Goal: Task Accomplishment & Management: Manage account settings

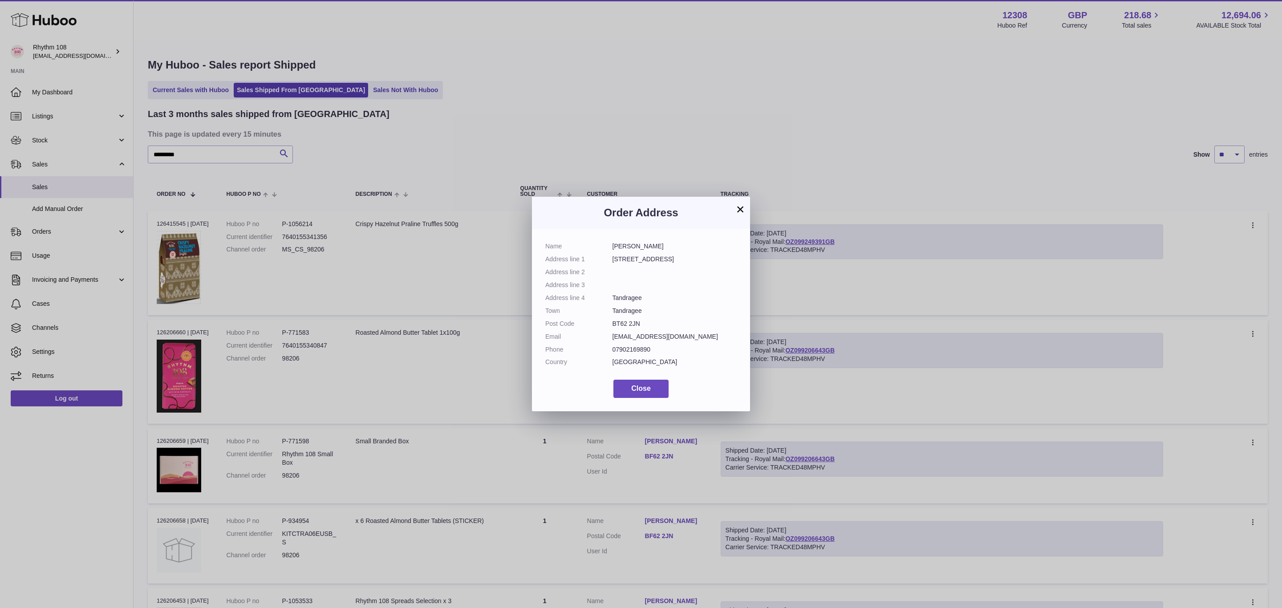
click at [741, 204] on button "×" at bounding box center [740, 209] width 11 height 11
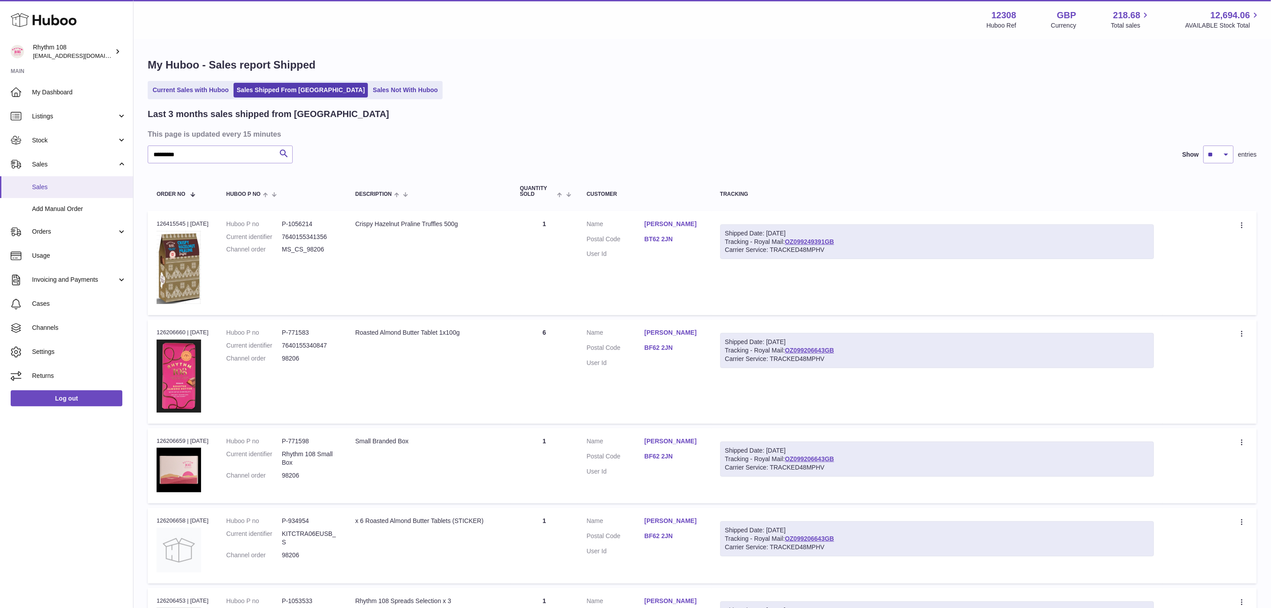
click at [56, 187] on span "Sales" at bounding box center [79, 187] width 94 height 8
click at [72, 89] on span "My Dashboard" at bounding box center [79, 92] width 94 height 8
click at [50, 142] on span "Stock" at bounding box center [74, 140] width 85 height 8
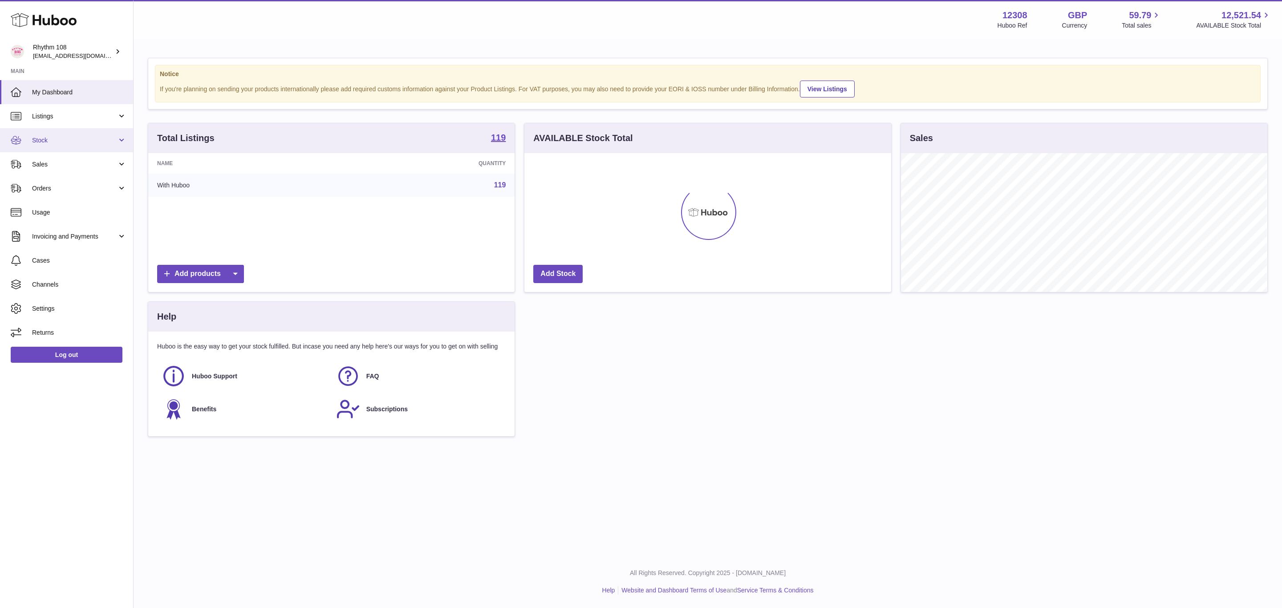
scroll to position [139, 366]
click at [54, 139] on span "Stock" at bounding box center [74, 140] width 85 height 8
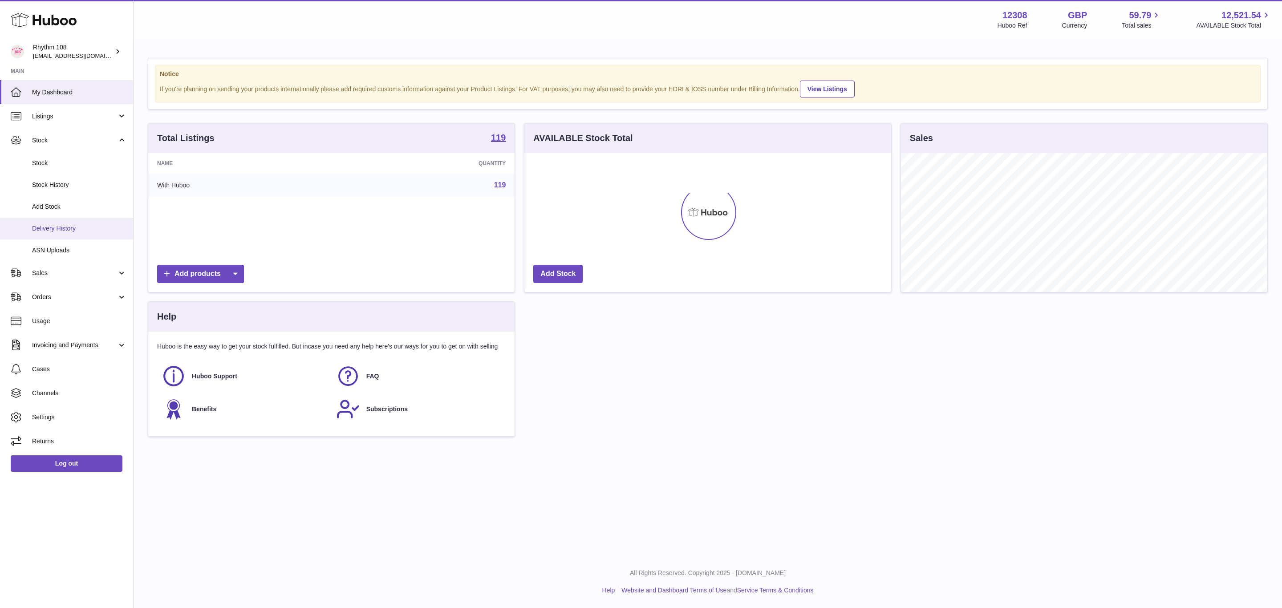
click at [57, 228] on span "Delivery History" at bounding box center [79, 228] width 94 height 8
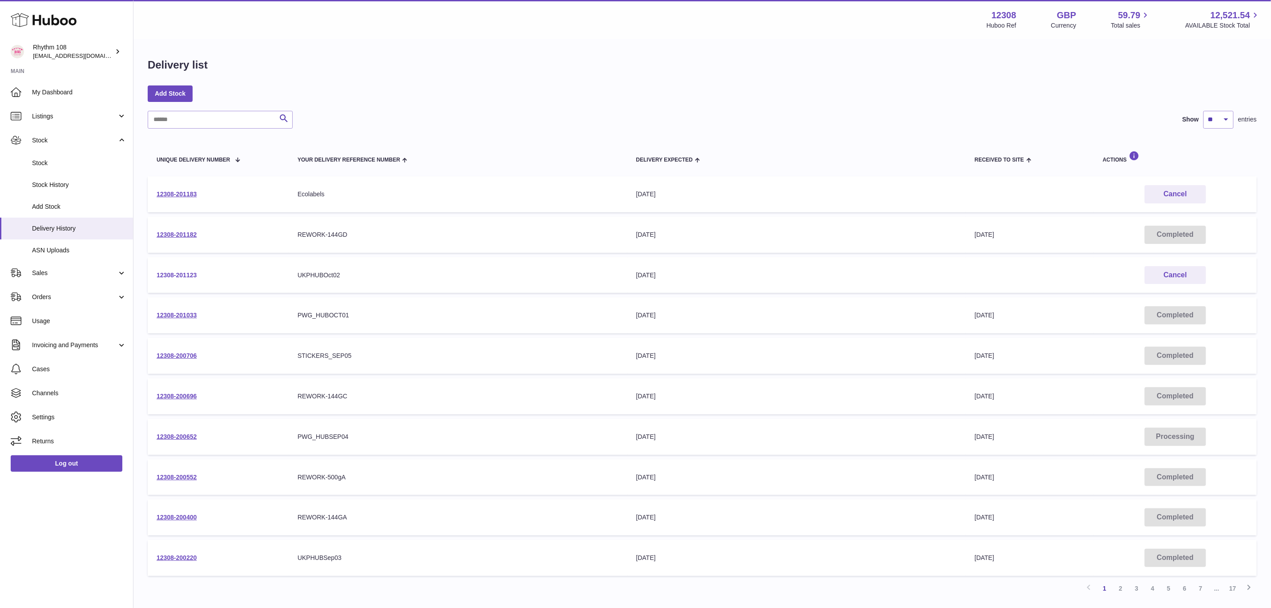
click at [187, 271] on link "12308-201123" at bounding box center [177, 274] width 40 height 7
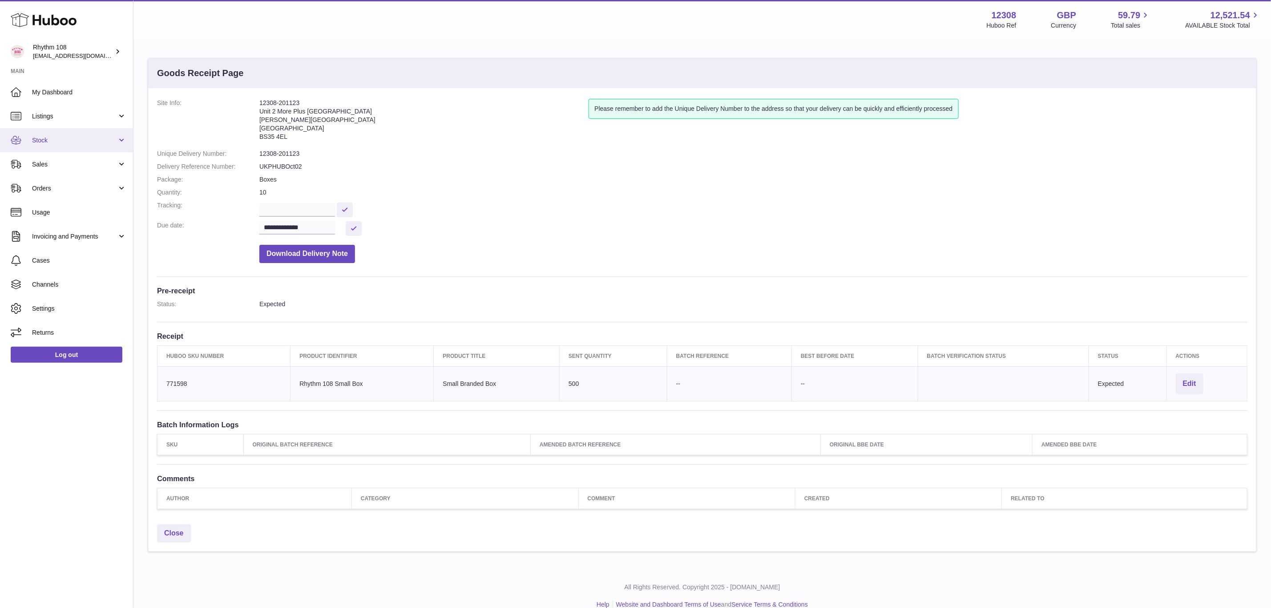
click at [46, 143] on span "Stock" at bounding box center [74, 140] width 85 height 8
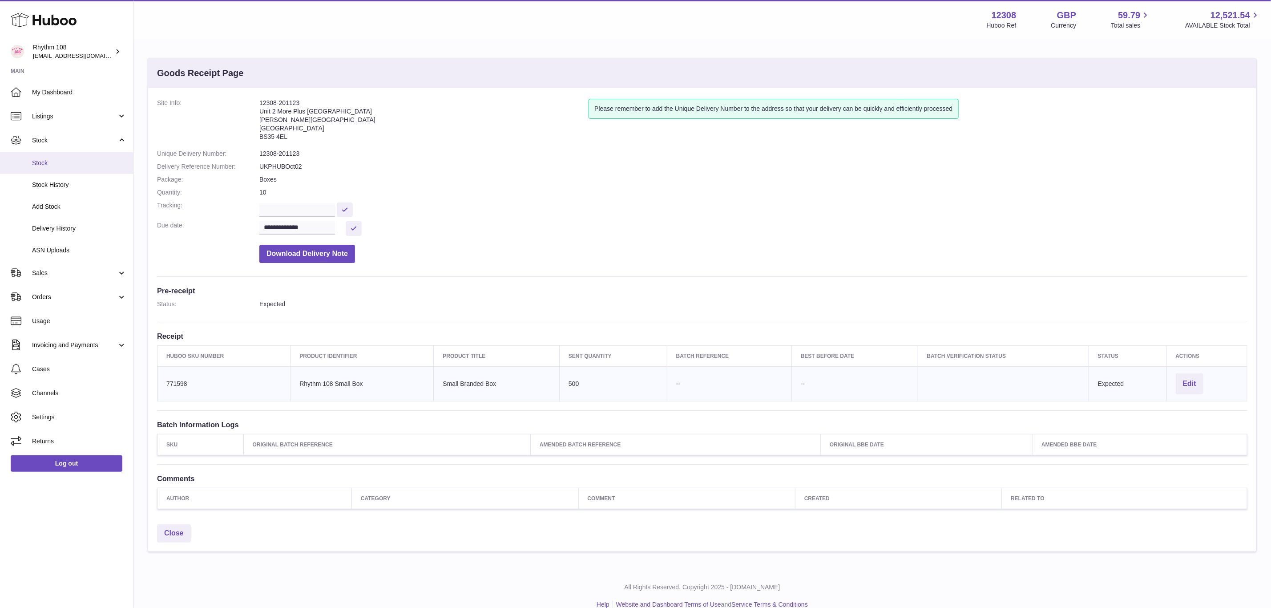
click at [49, 162] on span "Stock" at bounding box center [79, 163] width 94 height 8
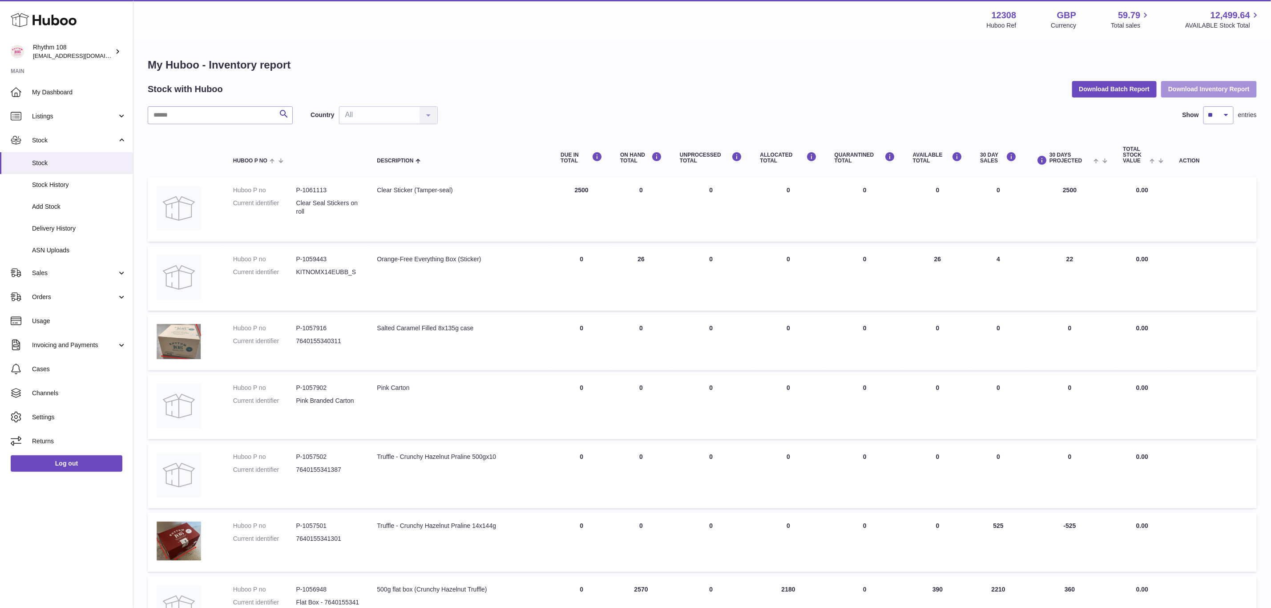
click at [1189, 86] on button "Download Inventory Report" at bounding box center [1209, 89] width 96 height 16
click at [1189, 87] on button "Download Inventory Report" at bounding box center [1209, 89] width 96 height 16
click at [187, 117] on input "text" at bounding box center [220, 115] width 145 height 18
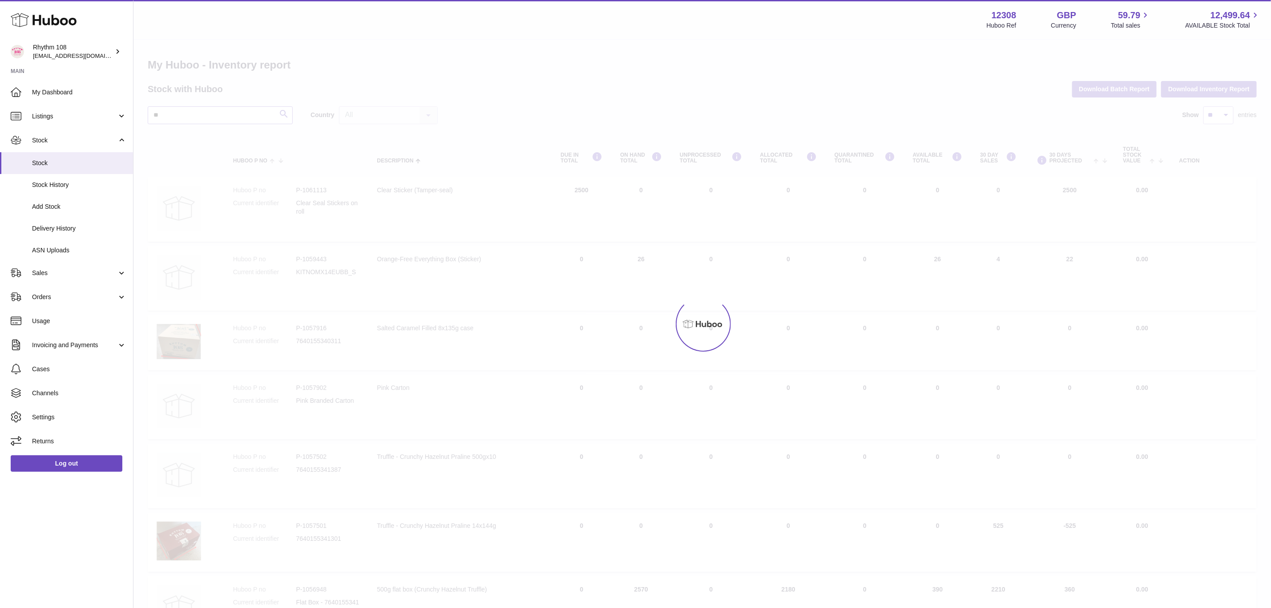
type input "*"
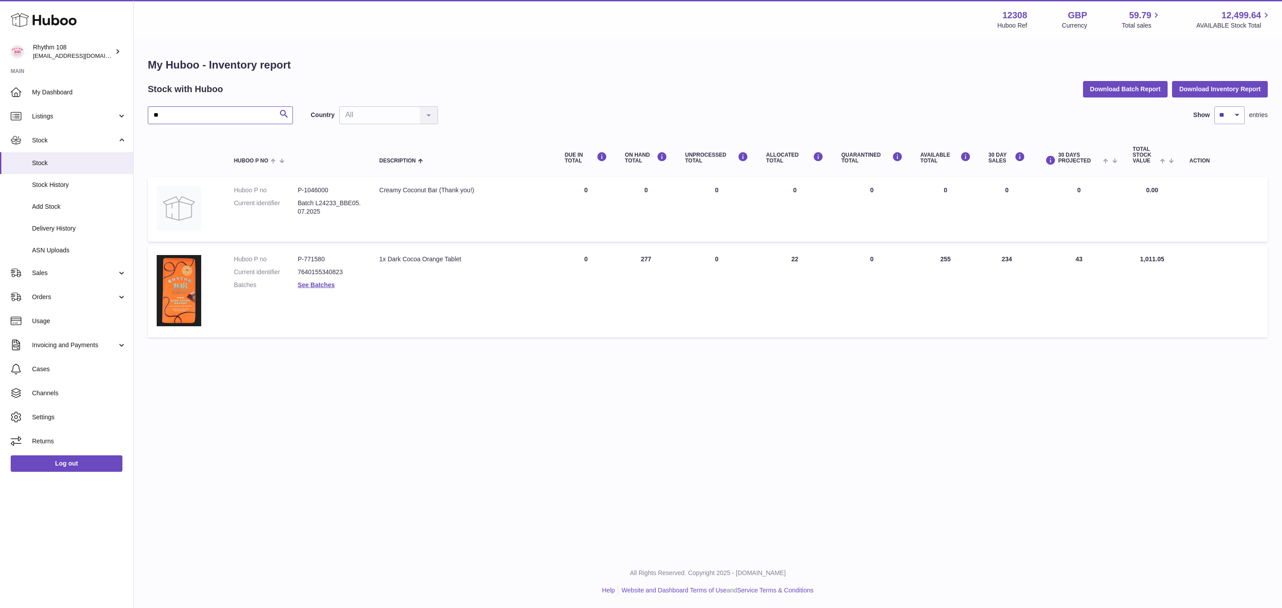
type input "**"
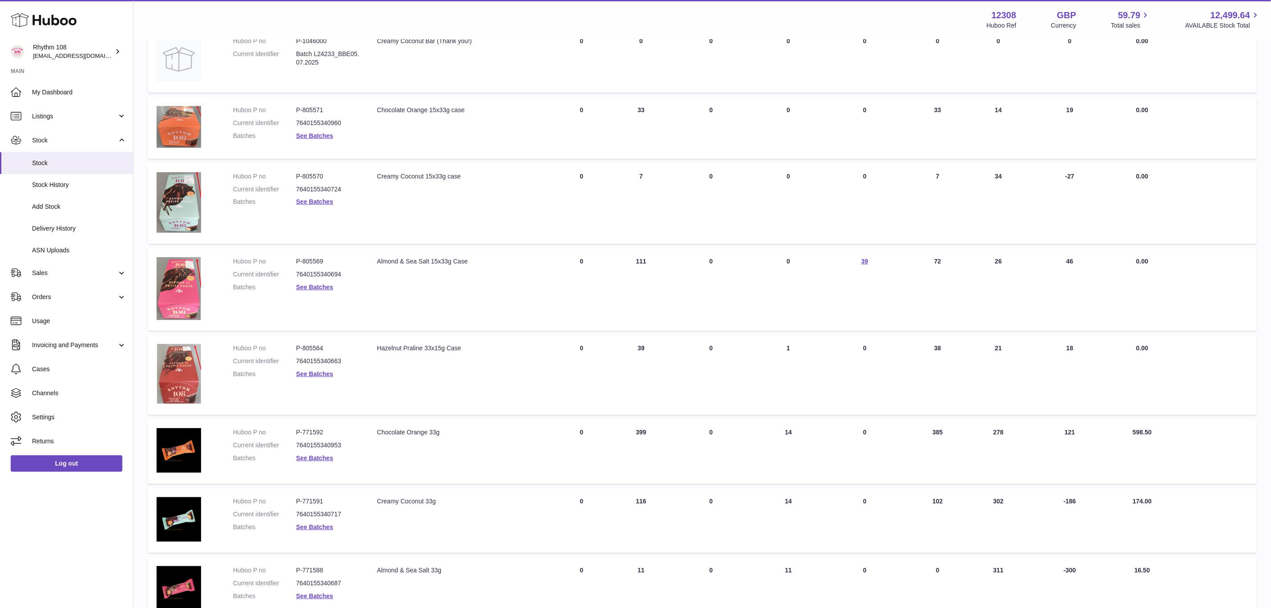
scroll to position [194, 0]
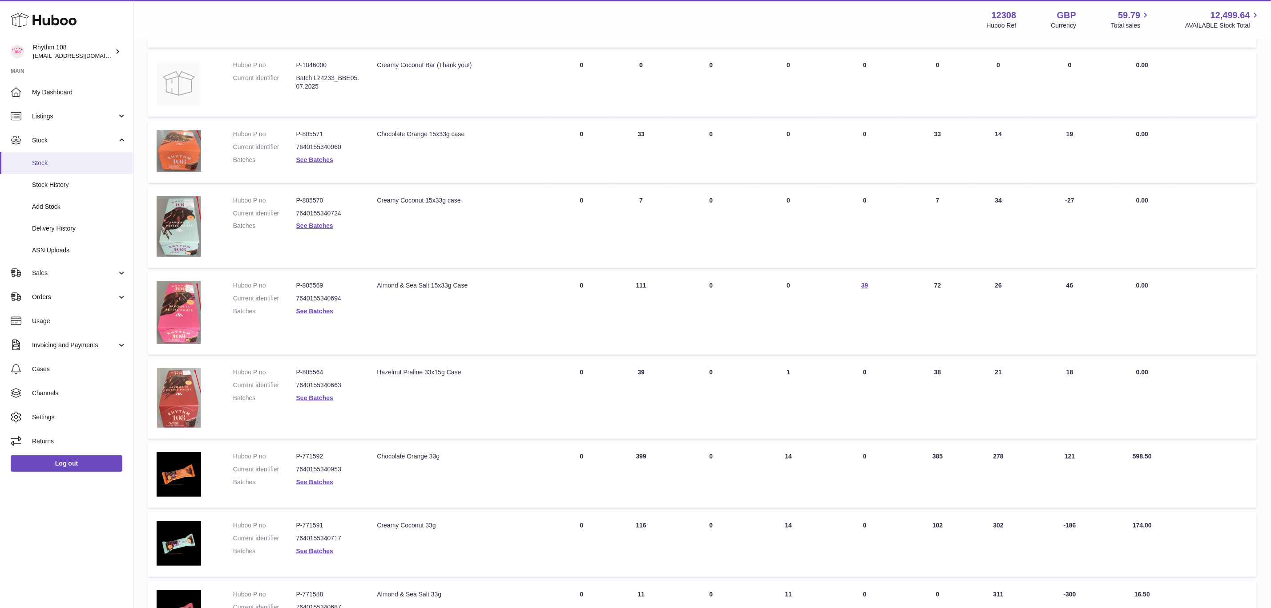
click at [59, 165] on span "Stock" at bounding box center [79, 163] width 94 height 8
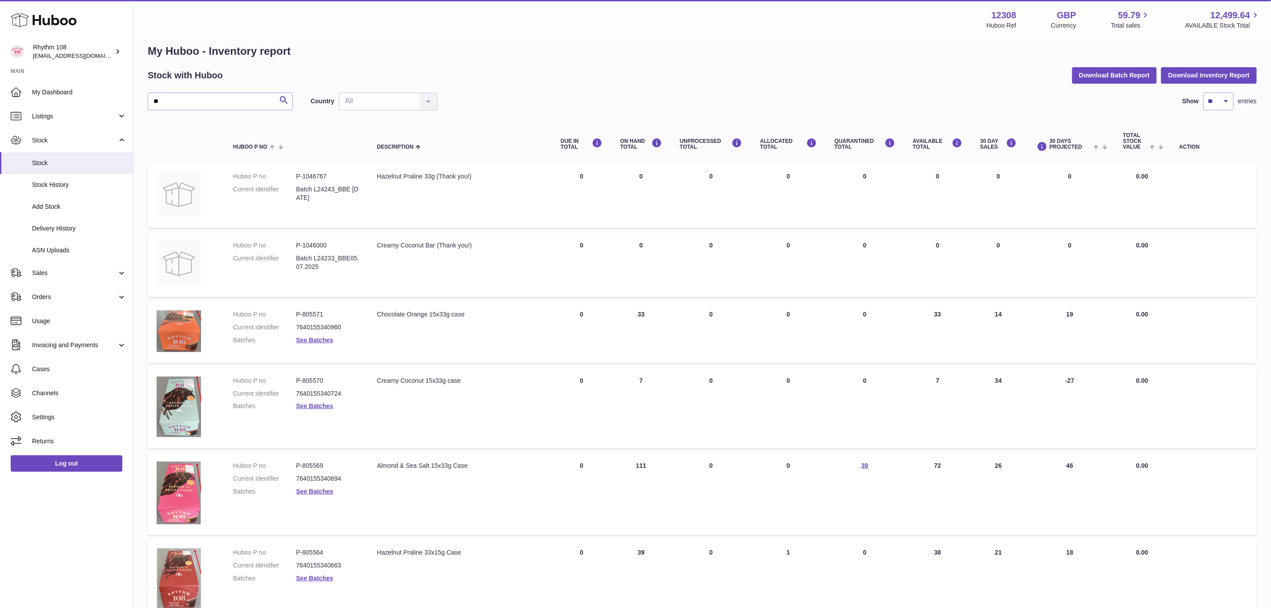
scroll to position [0, 0]
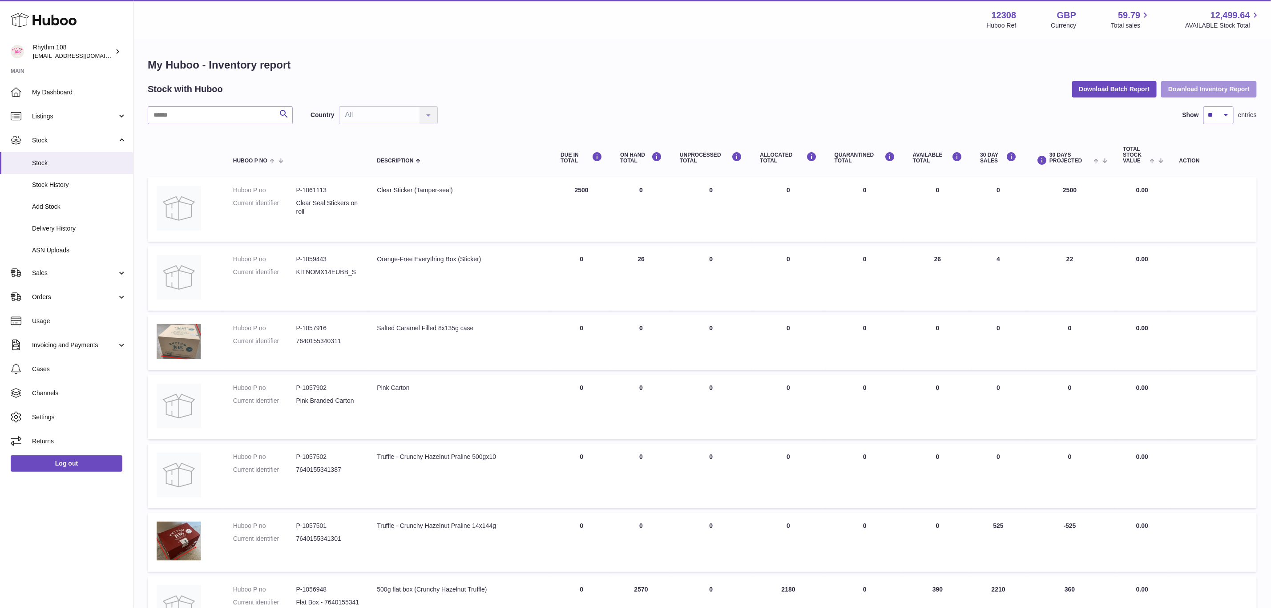
click at [1187, 83] on button "Download Inventory Report" at bounding box center [1209, 89] width 96 height 16
click at [55, 165] on span "Stock" at bounding box center [79, 163] width 94 height 8
click at [177, 115] on input "text" at bounding box center [220, 115] width 145 height 18
click at [198, 113] on input "text" at bounding box center [220, 115] width 145 height 18
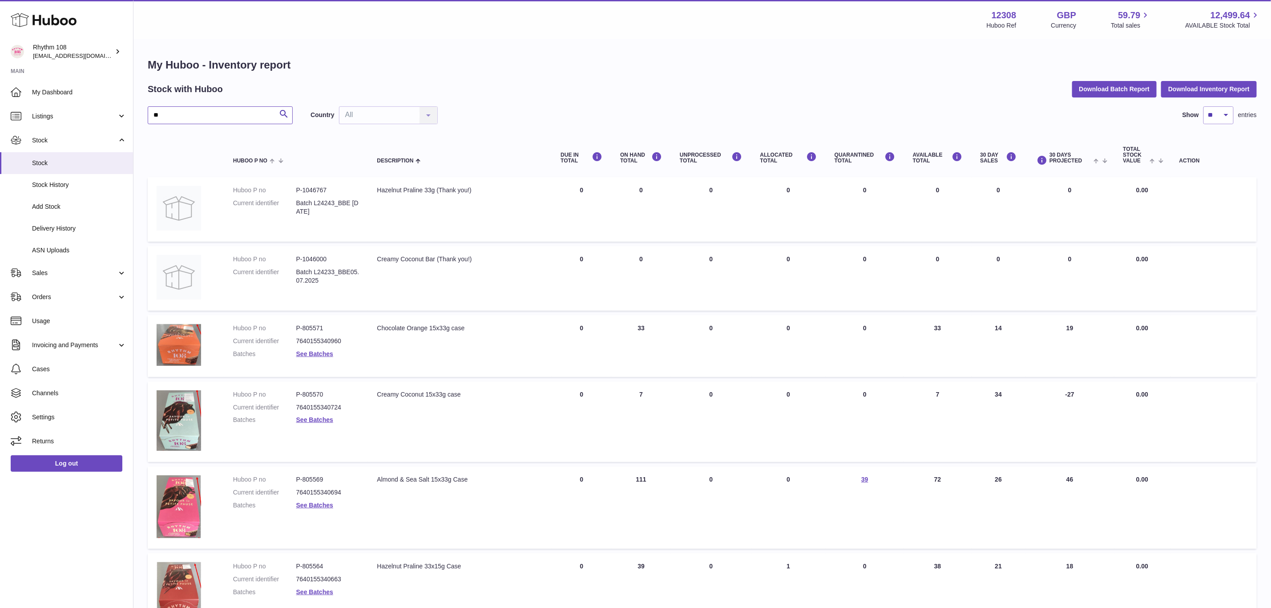
drag, startPoint x: 175, startPoint y: 111, endPoint x: 137, endPoint y: 113, distance: 38.8
click at [137, 113] on div "My Huboo - Inventory report Stock with Huboo Download Batch Report Download Inv…" at bounding box center [703, 497] width 1138 height 914
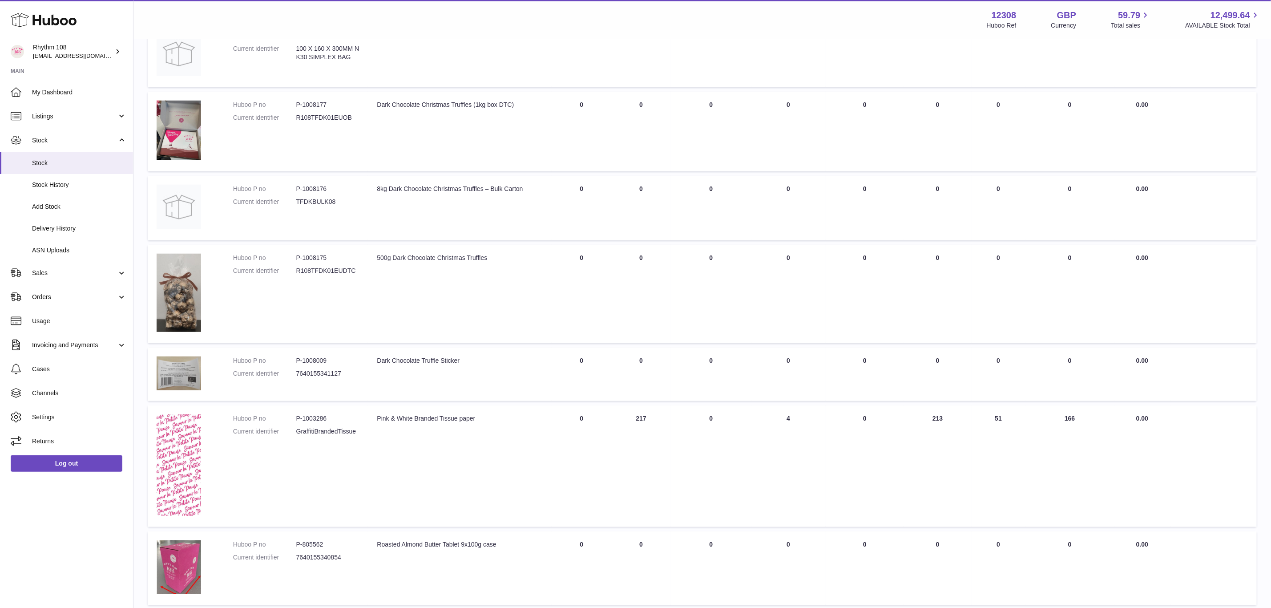
scroll to position [521, 0]
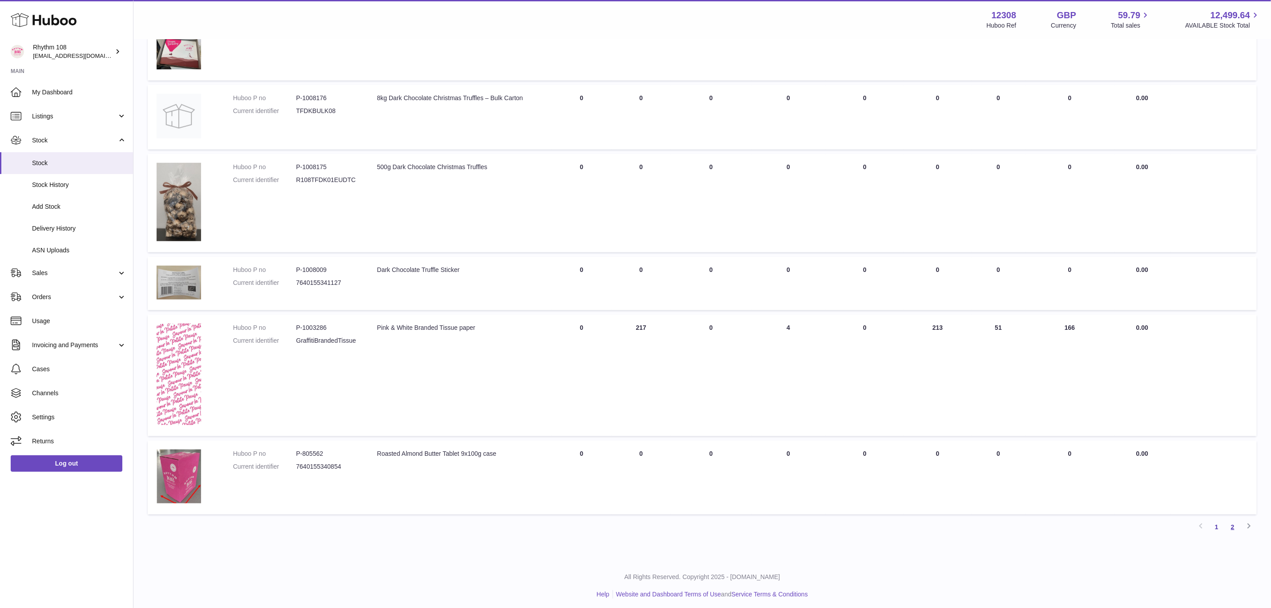
click at [1235, 521] on link "2" at bounding box center [1233, 527] width 16 height 16
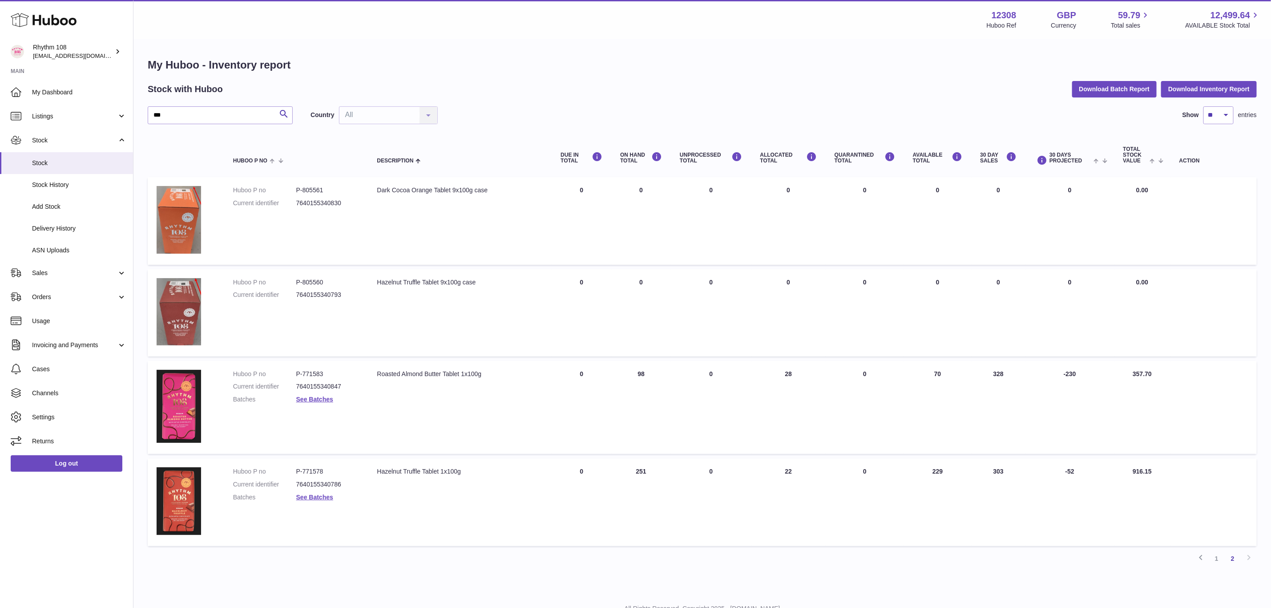
scroll to position [33, 0]
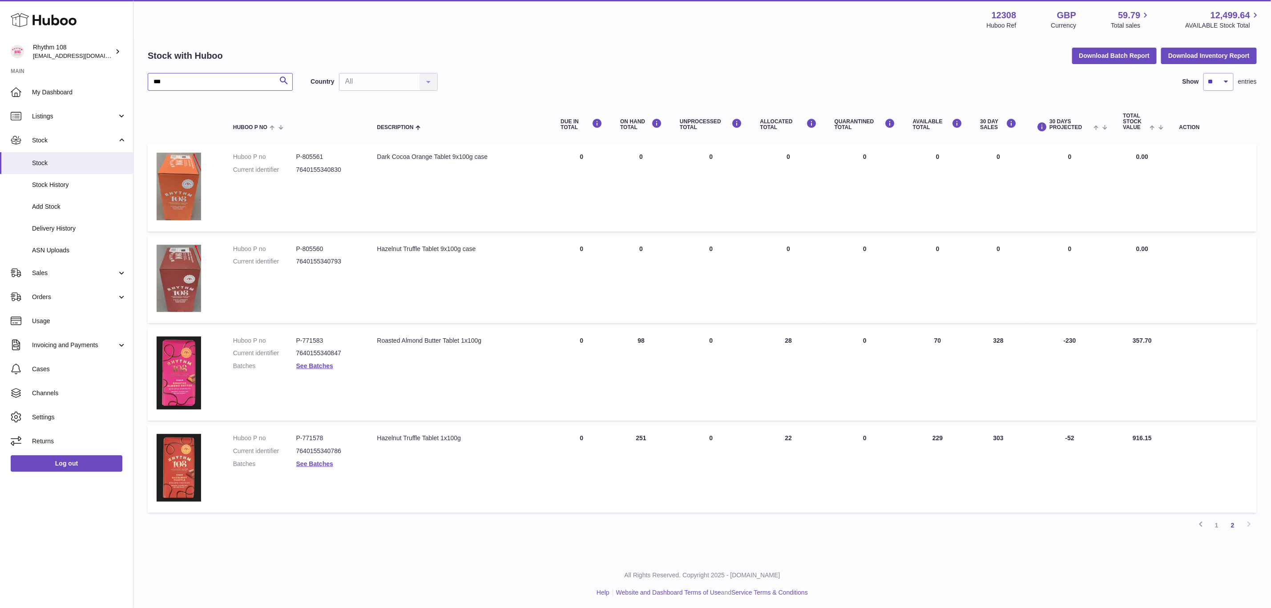
drag, startPoint x: 176, startPoint y: 84, endPoint x: 142, endPoint y: 83, distance: 34.3
click at [142, 83] on div "My Huboo - Inventory report Stock with Huboo Download Batch Report Download Inv…" at bounding box center [703, 282] width 1138 height 551
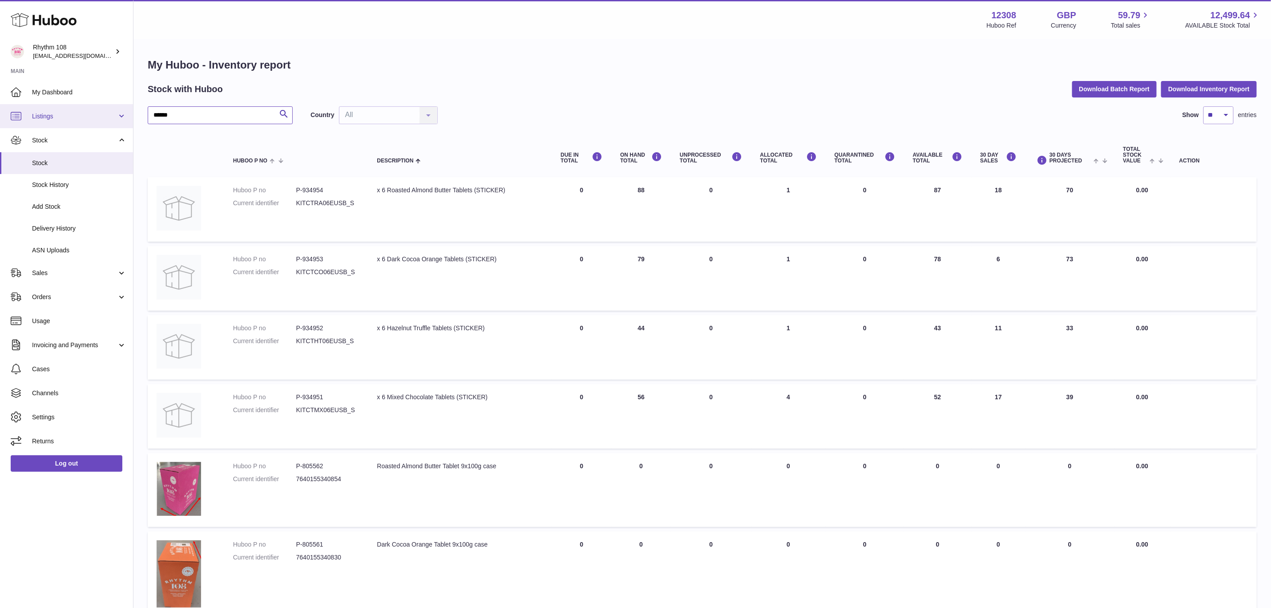
drag, startPoint x: 195, startPoint y: 112, endPoint x: 70, endPoint y: 113, distance: 125.5
click at [70, 113] on div "Huboo Rhythm 108 orders@rhythm108.com Main My Dashboard Listings Not with Huboo…" at bounding box center [635, 535] width 1271 height 1071
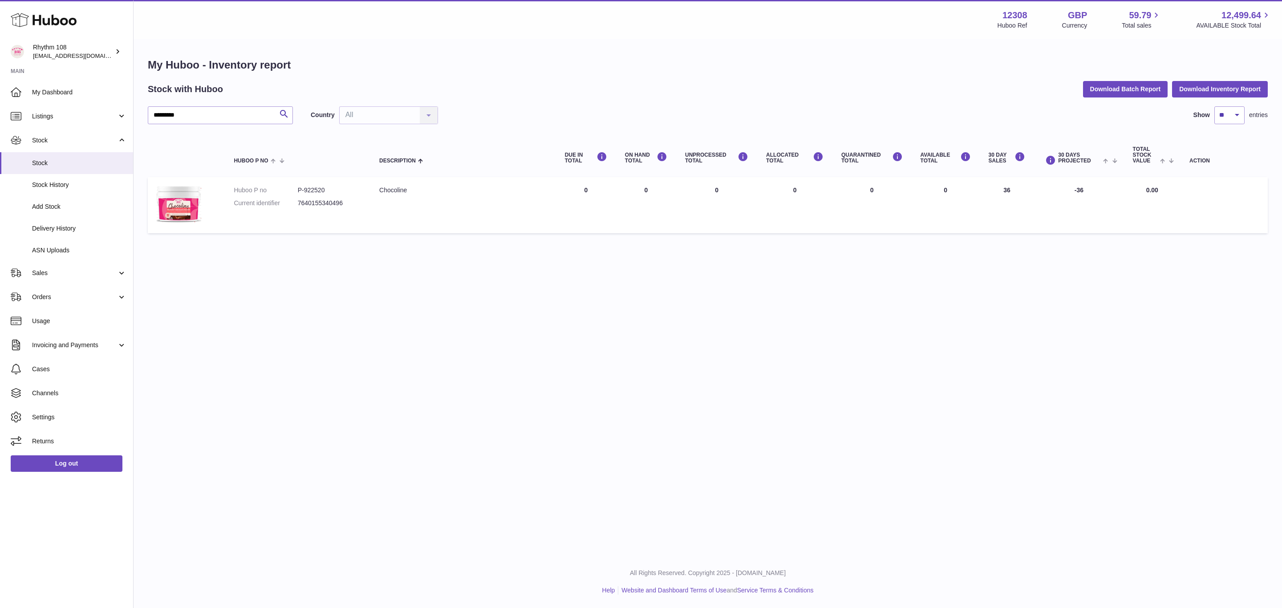
drag, startPoint x: 138, startPoint y: 113, endPoint x: 183, endPoint y: 117, distance: 45.9
click at [138, 113] on div "My Huboo - Inventory report Stock with Huboo Download Batch Report Download Inv…" at bounding box center [708, 147] width 1148 height 215
drag, startPoint x: 191, startPoint y: 117, endPoint x: 82, endPoint y: 109, distance: 109.3
click at [82, 109] on div "Huboo Rhythm 108 orders@rhythm108.com Main My Dashboard Listings Not with Huboo…" at bounding box center [641, 304] width 1282 height 608
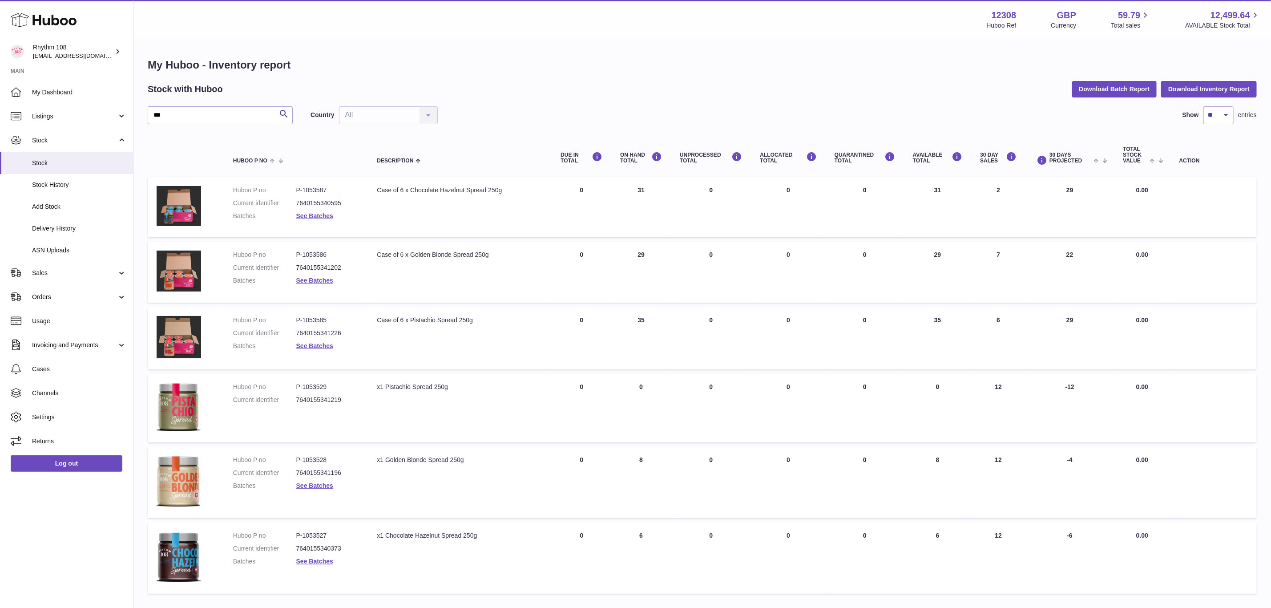
click at [441, 251] on div "Case of 6 x Golden Blonde Spread 250g" at bounding box center [460, 255] width 166 height 8
drag, startPoint x: 338, startPoint y: 322, endPoint x: 302, endPoint y: 321, distance: 36.1
click at [302, 321] on dd "P-1053585" at bounding box center [327, 320] width 63 height 8
copy dd "1053585"
click at [349, 397] on dd "7640155341219" at bounding box center [327, 400] width 63 height 8
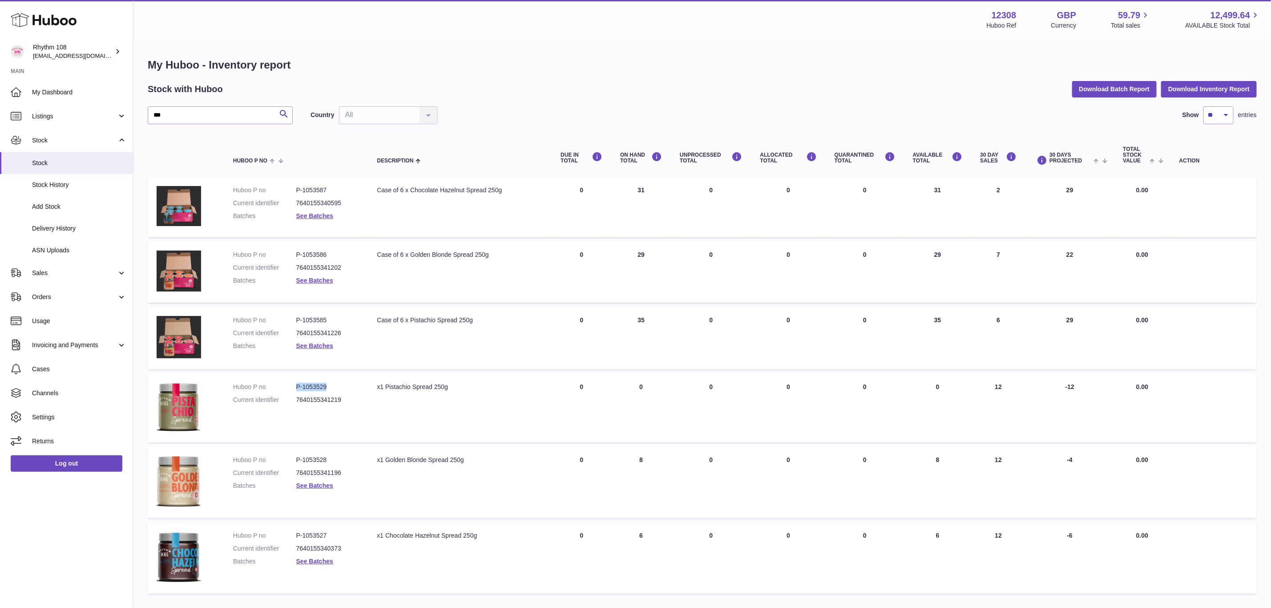
drag, startPoint x: 330, startPoint y: 386, endPoint x: 372, endPoint y: 384, distance: 42.8
click at [295, 387] on dl "Huboo P no P-1053529 Current identifier 7640155341219" at bounding box center [296, 396] width 126 height 26
copy dl "P-1053529"
click at [317, 393] on dl "Huboo P no P-1053529 Current identifier 7640155341219" at bounding box center [296, 396] width 126 height 26
drag, startPoint x: 326, startPoint y: 385, endPoint x: 302, endPoint y: 382, distance: 24.2
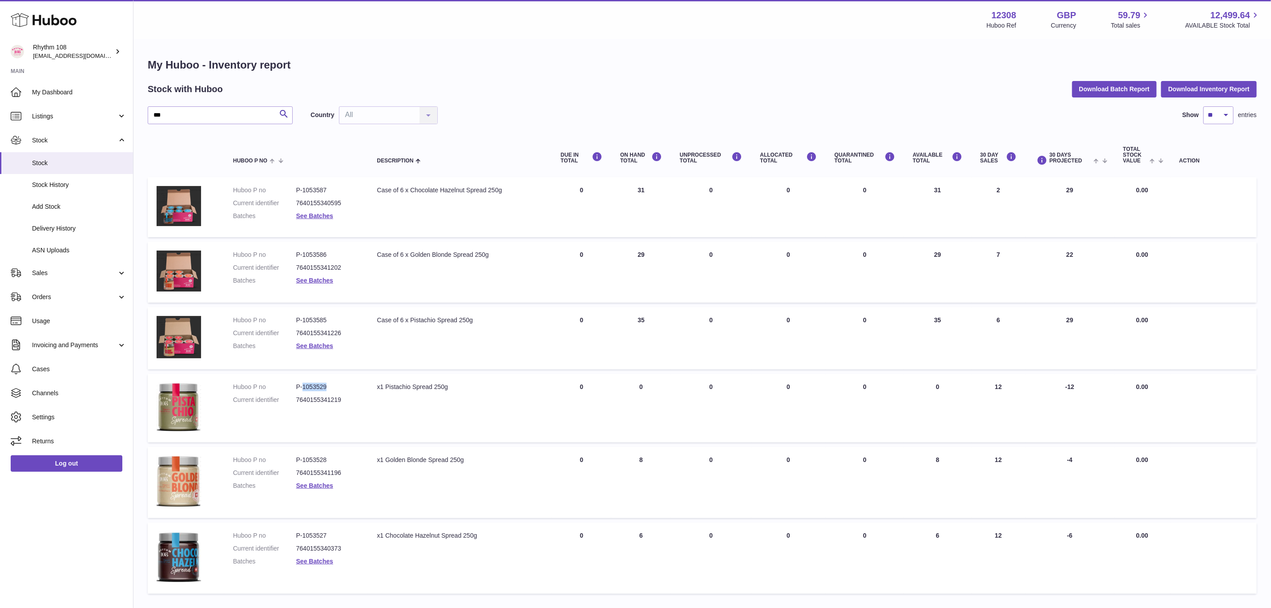
click at [302, 383] on dd "P-1053529" at bounding box center [327, 387] width 63 height 8
copy dd "1053529"
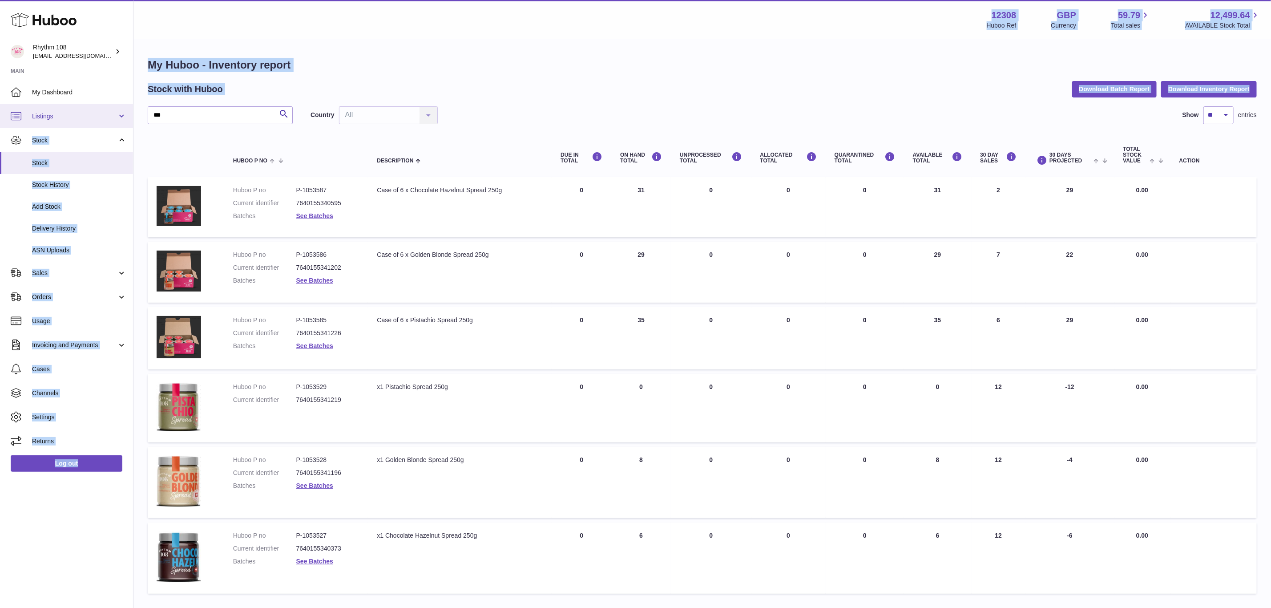
drag, startPoint x: 202, startPoint y: 104, endPoint x: 101, endPoint y: 108, distance: 100.7
click at [87, 107] on div "Huboo Rhythm 108 orders@rhythm108.com Main My Dashboard Listings Not with Huboo…" at bounding box center [635, 334] width 1271 height 668
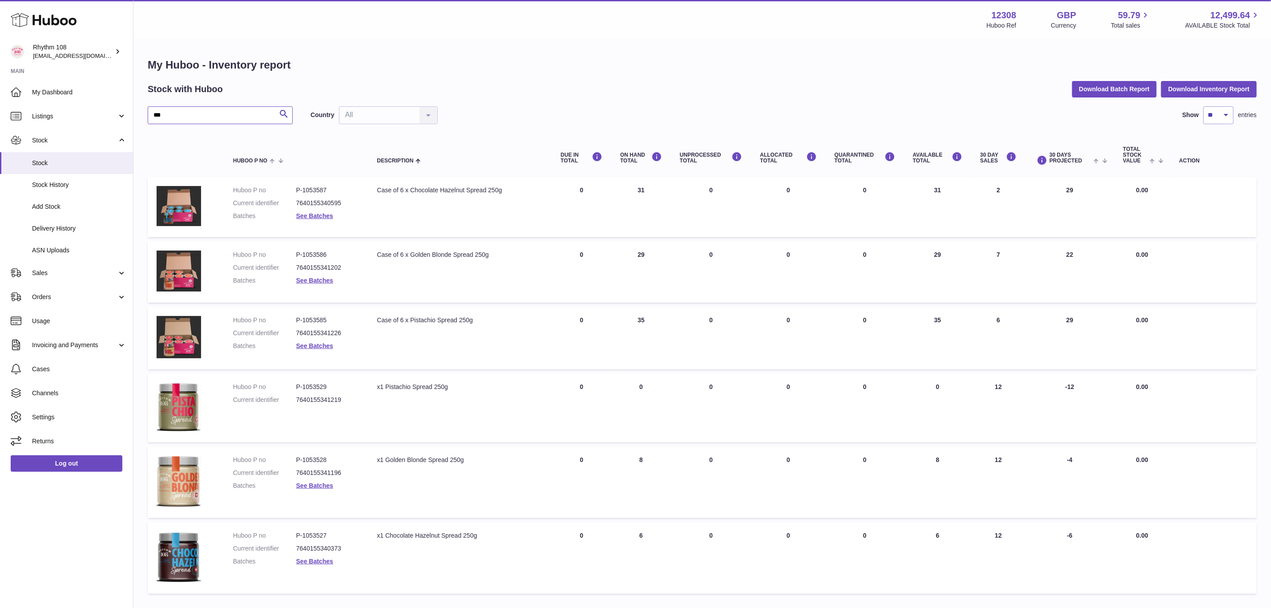
click at [156, 108] on input "***" at bounding box center [220, 115] width 145 height 18
drag, startPoint x: 199, startPoint y: 115, endPoint x: 115, endPoint y: 111, distance: 84.2
click at [115, 111] on div "Huboo Rhythm 108 orders@rhythm108.com Main My Dashboard Listings Not with Huboo…" at bounding box center [635, 334] width 1271 height 668
paste input "***"
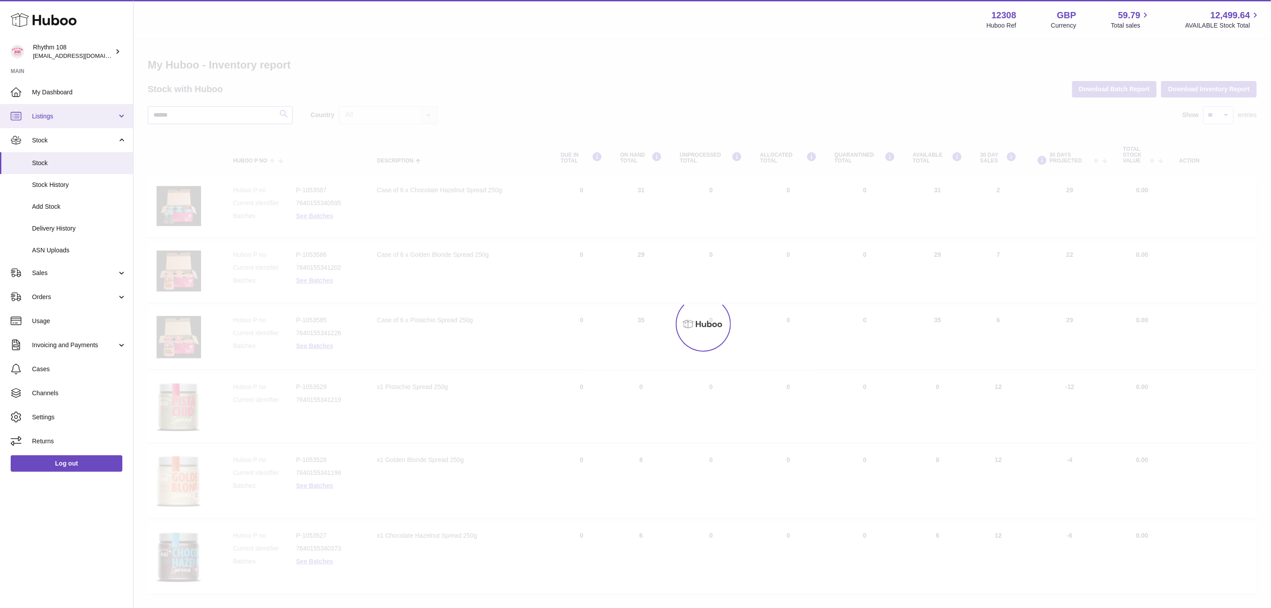
type input "******"
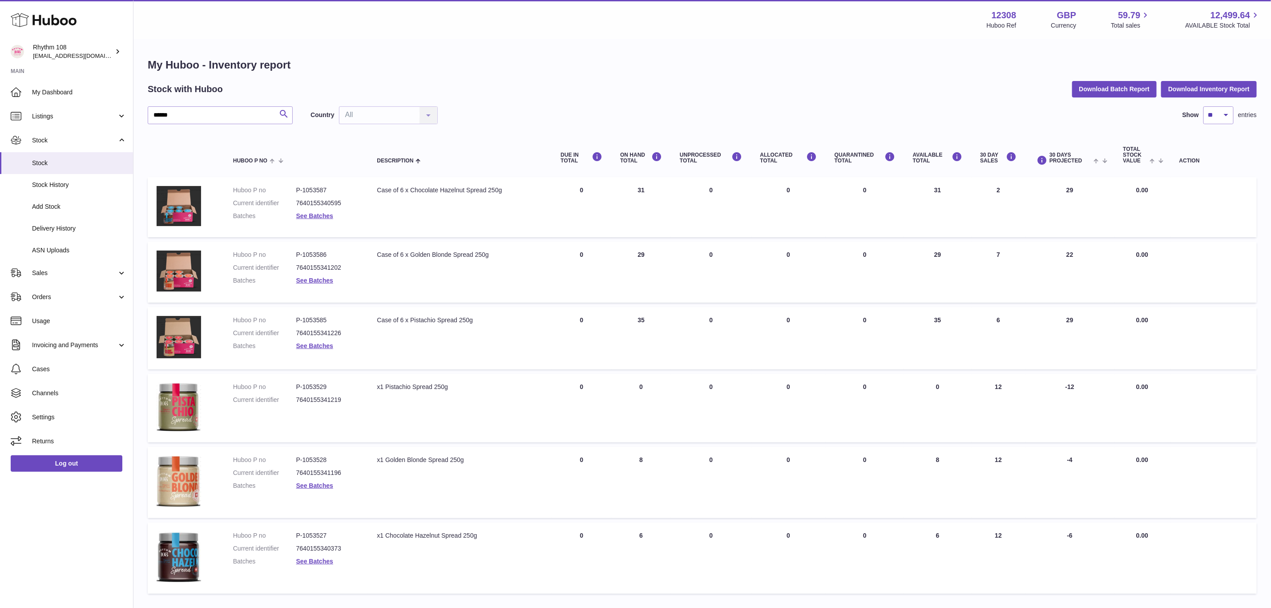
click at [288, 113] on icon "submit" at bounding box center [284, 114] width 11 height 11
click at [223, 121] on input "******" at bounding box center [220, 115] width 145 height 18
drag, startPoint x: 220, startPoint y: 116, endPoint x: 87, endPoint y: 119, distance: 133.5
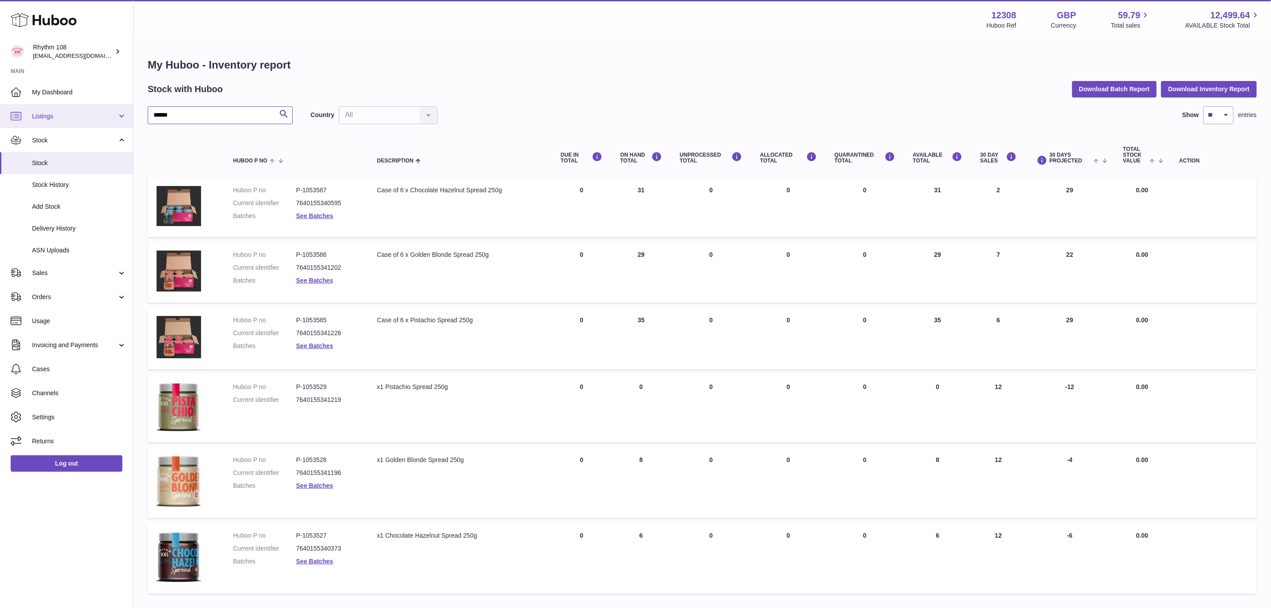
click at [87, 119] on div "Huboo Rhythm 108 orders@rhythm108.com Main My Dashboard Listings Not with Huboo…" at bounding box center [635, 334] width 1271 height 668
click at [283, 117] on icon "submit" at bounding box center [284, 114] width 11 height 11
click at [283, 116] on icon "submit" at bounding box center [284, 114] width 11 height 11
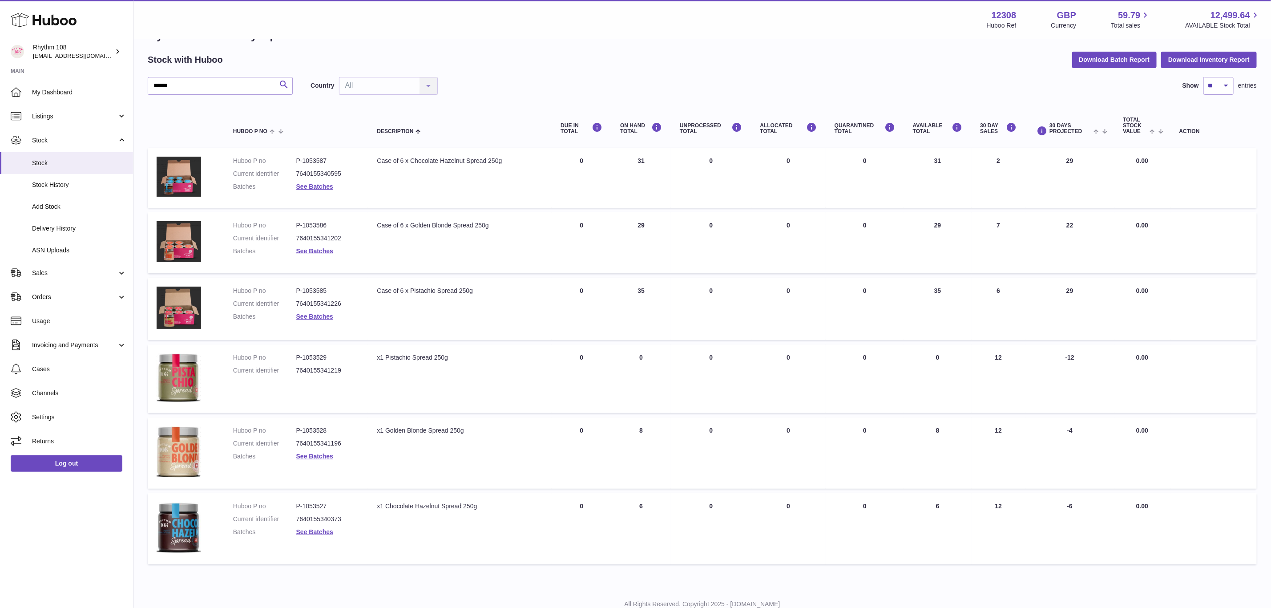
scroll to position [57, 0]
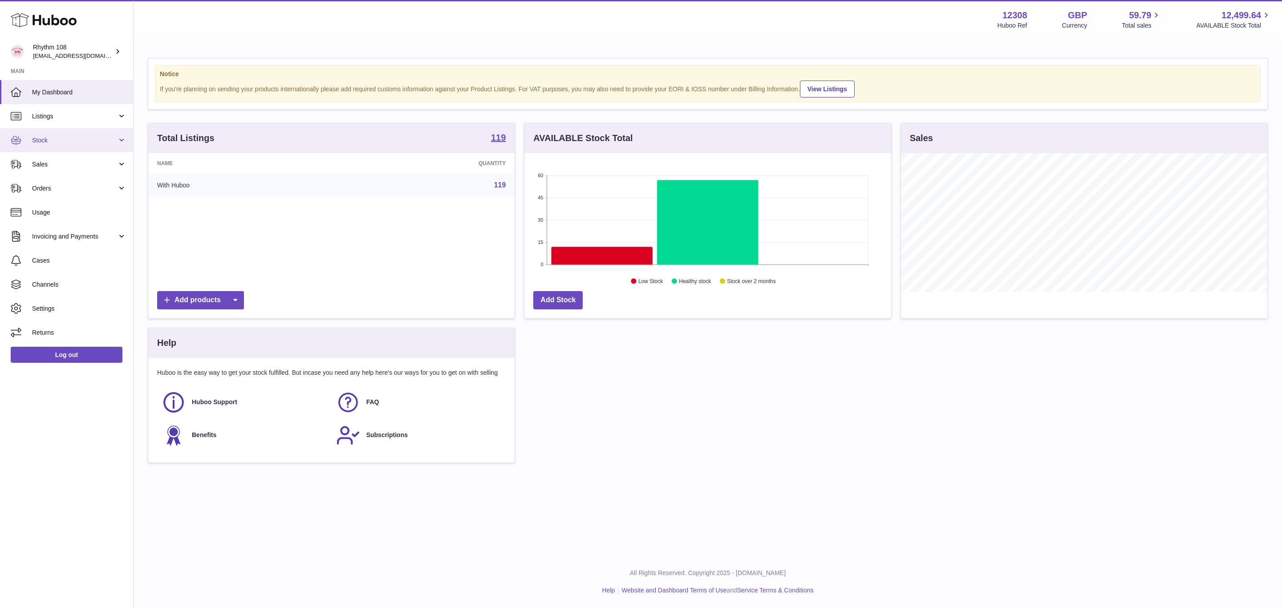
scroll to position [139, 366]
click at [32, 138] on span "Stock" at bounding box center [74, 140] width 85 height 8
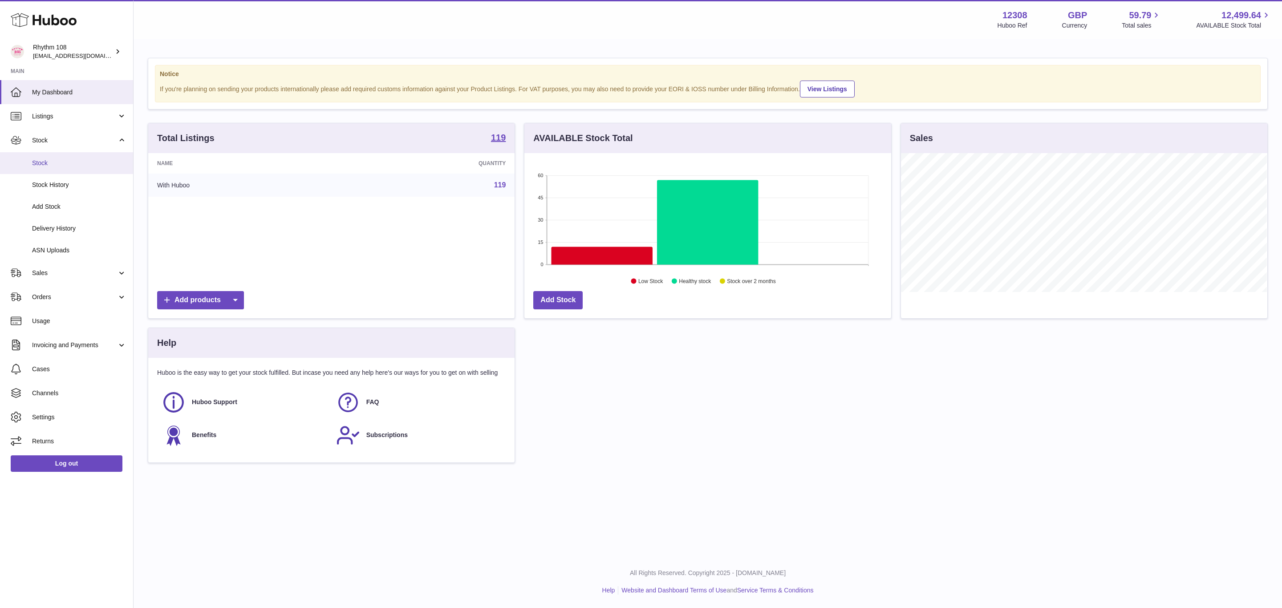
click at [53, 164] on span "Stock" at bounding box center [79, 163] width 94 height 8
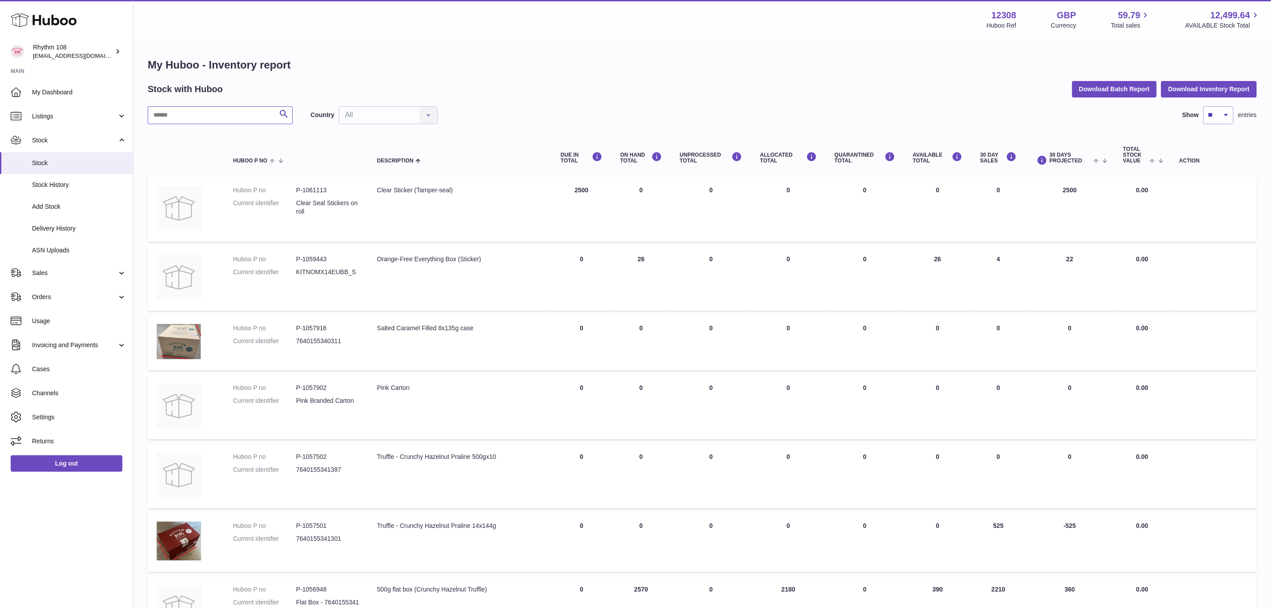
click at [200, 118] on input "text" at bounding box center [220, 115] width 145 height 18
paste input "******"
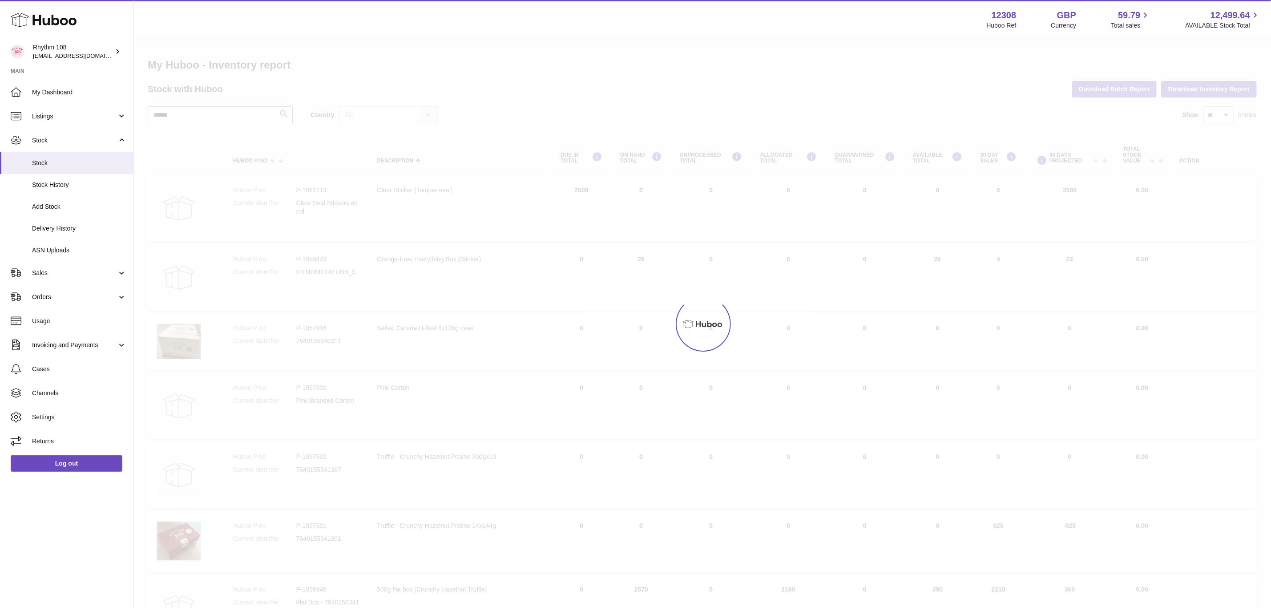
type input "******"
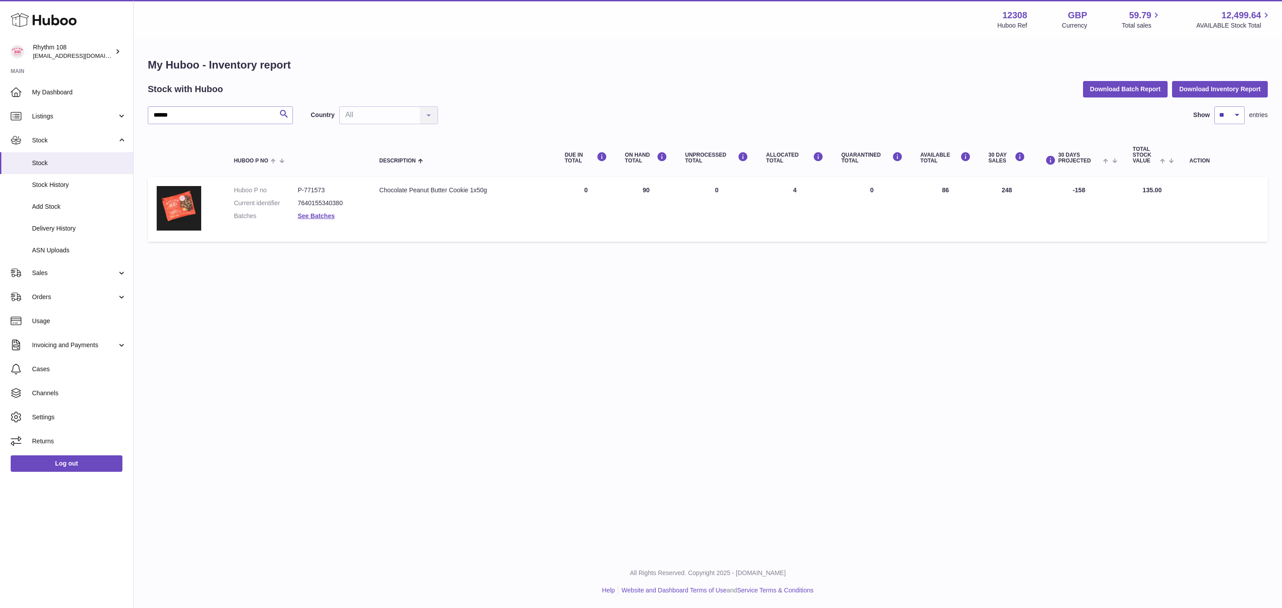
drag, startPoint x: 42, startPoint y: 278, endPoint x: 88, endPoint y: 289, distance: 47.6
click at [42, 278] on link "Sales" at bounding box center [66, 273] width 133 height 24
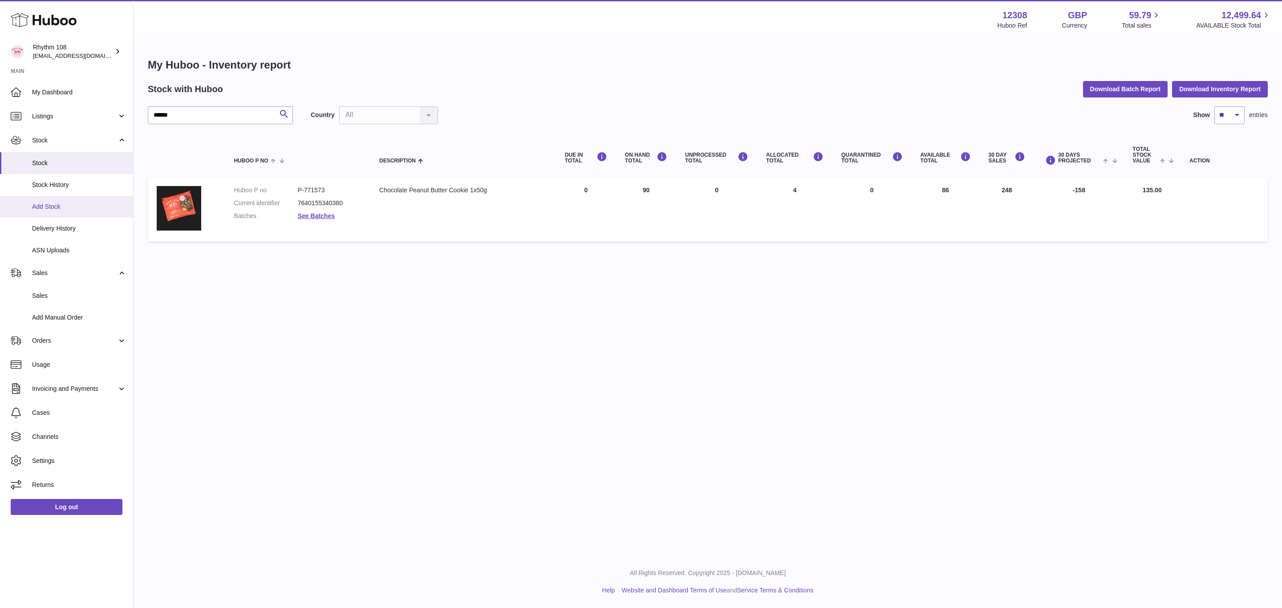
click at [51, 214] on link "Add Stock" at bounding box center [66, 207] width 133 height 22
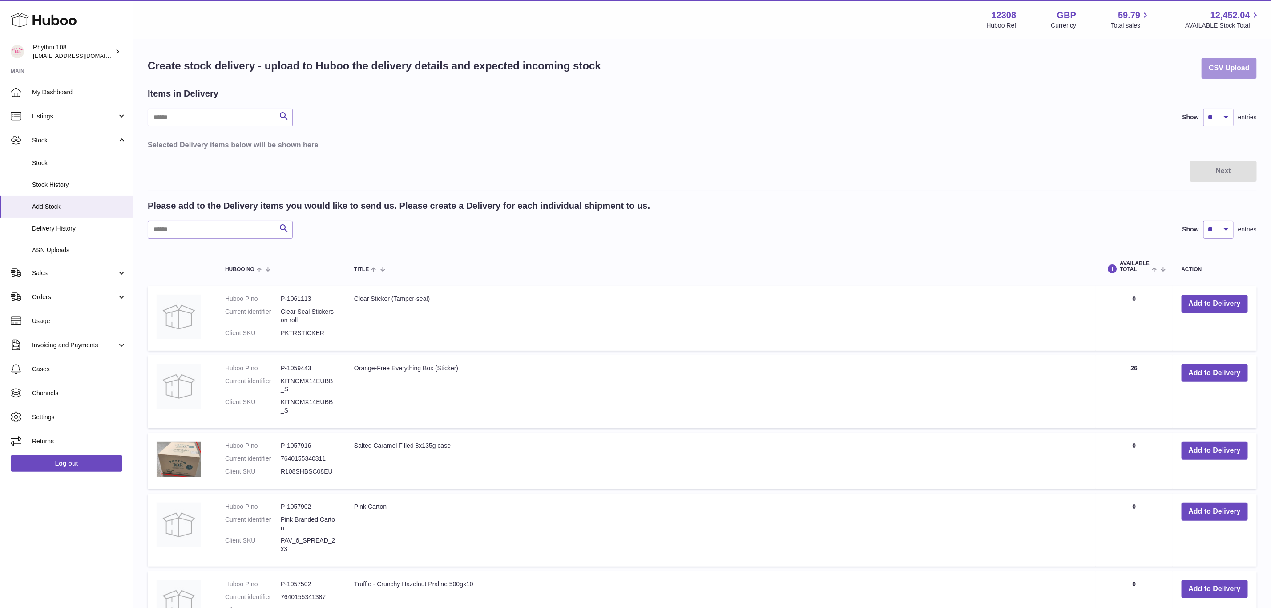
click at [1243, 71] on button "CSV Upload" at bounding box center [1229, 68] width 55 height 21
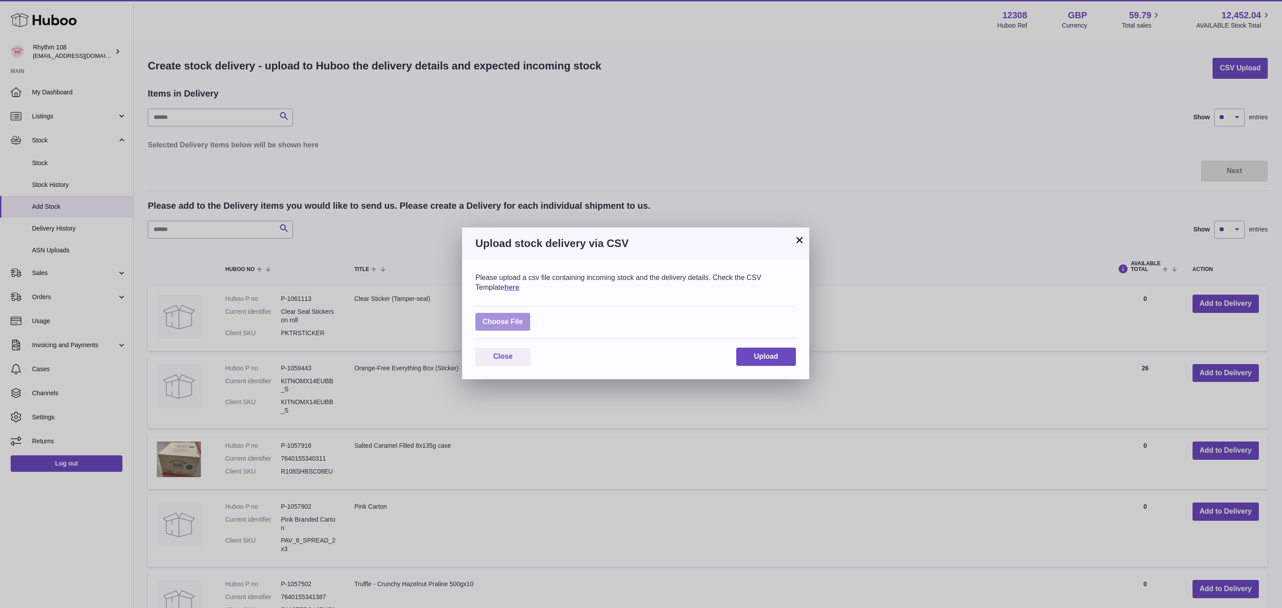
click at [505, 316] on label at bounding box center [502, 322] width 55 height 18
click at [523, 317] on input "file" at bounding box center [523, 317] width 0 height 0
type input "**********"
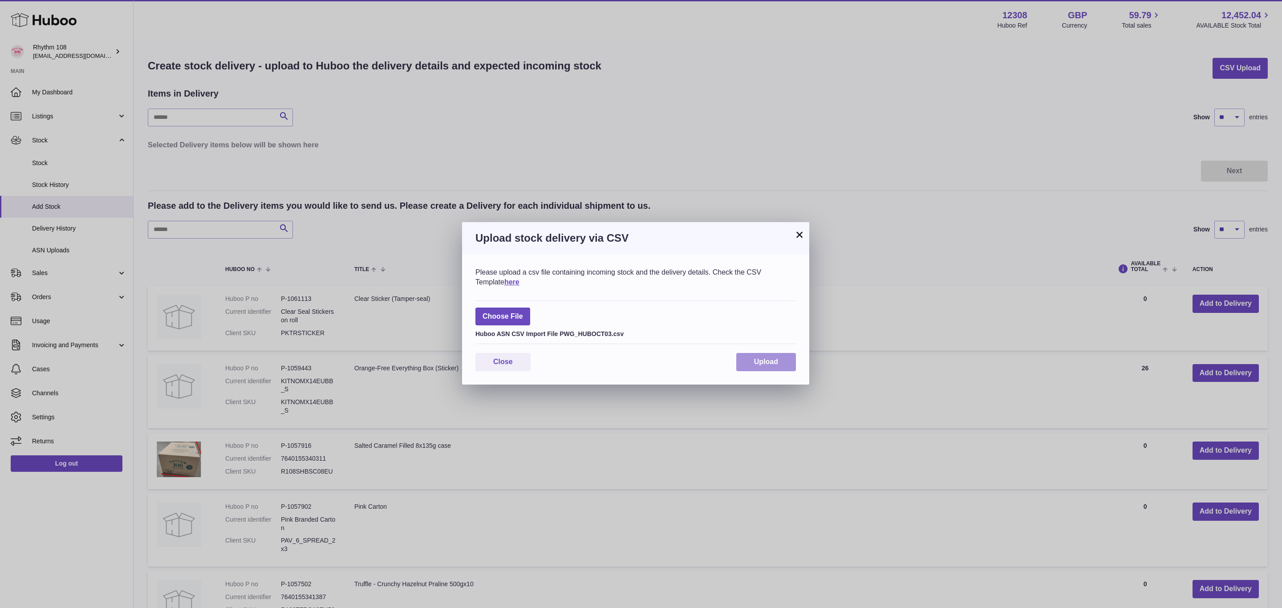
click at [756, 364] on span "Upload" at bounding box center [766, 362] width 24 height 8
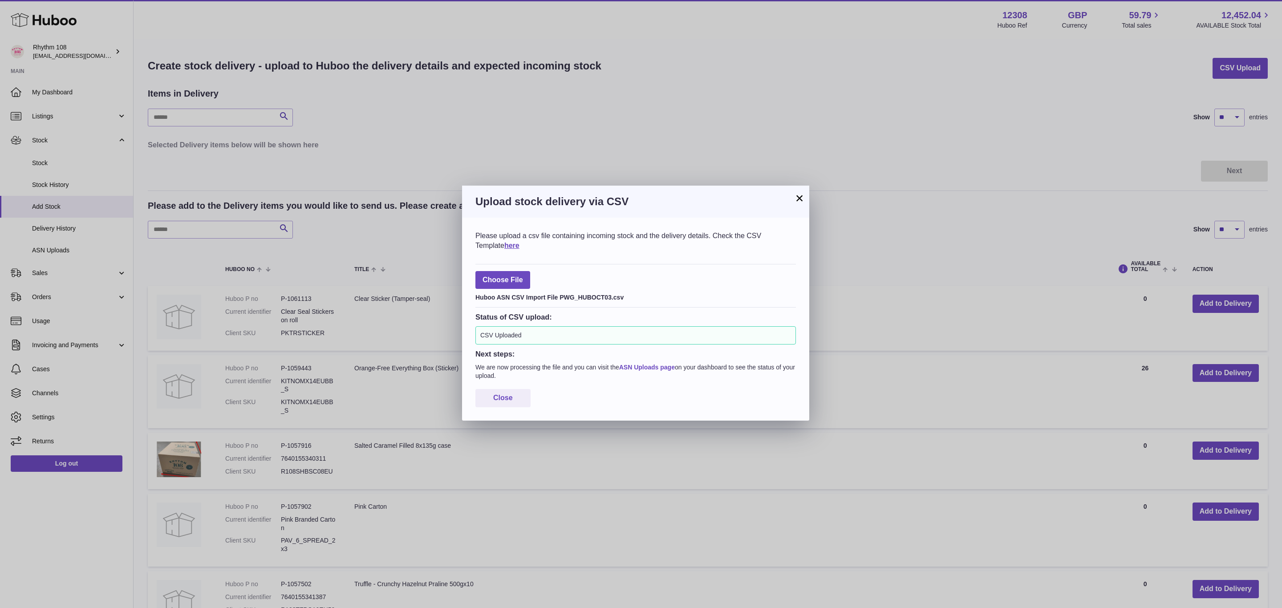
click at [648, 364] on link "ASN Uploads page" at bounding box center [647, 367] width 56 height 7
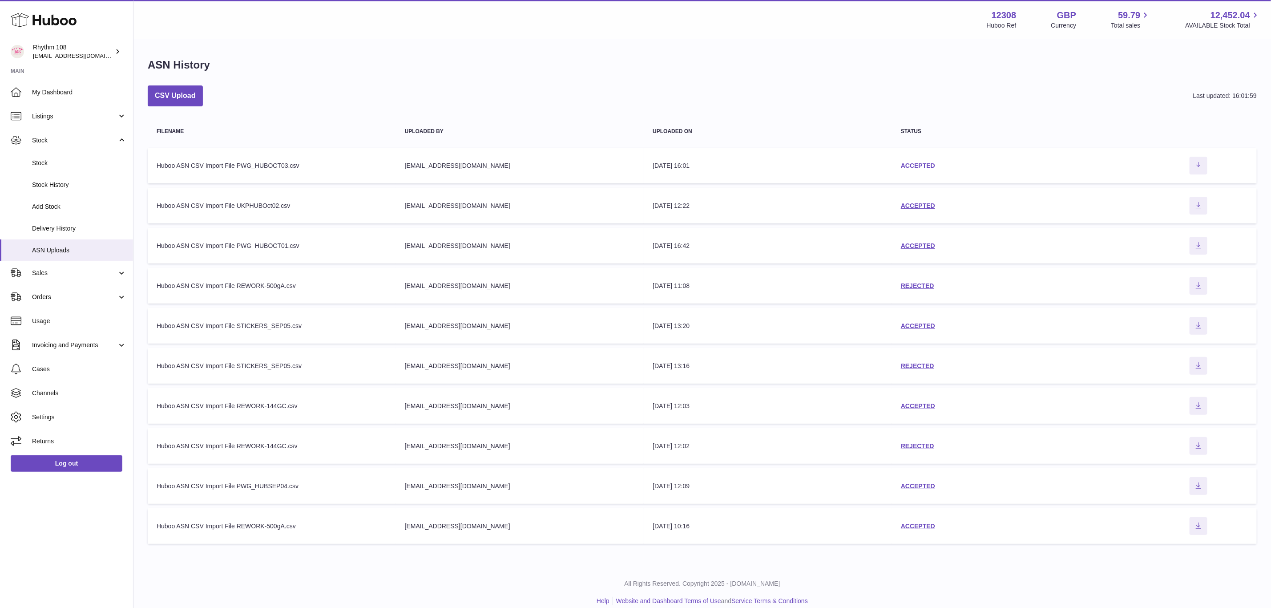
click at [904, 167] on link "ACCEPTED" at bounding box center [918, 165] width 34 height 7
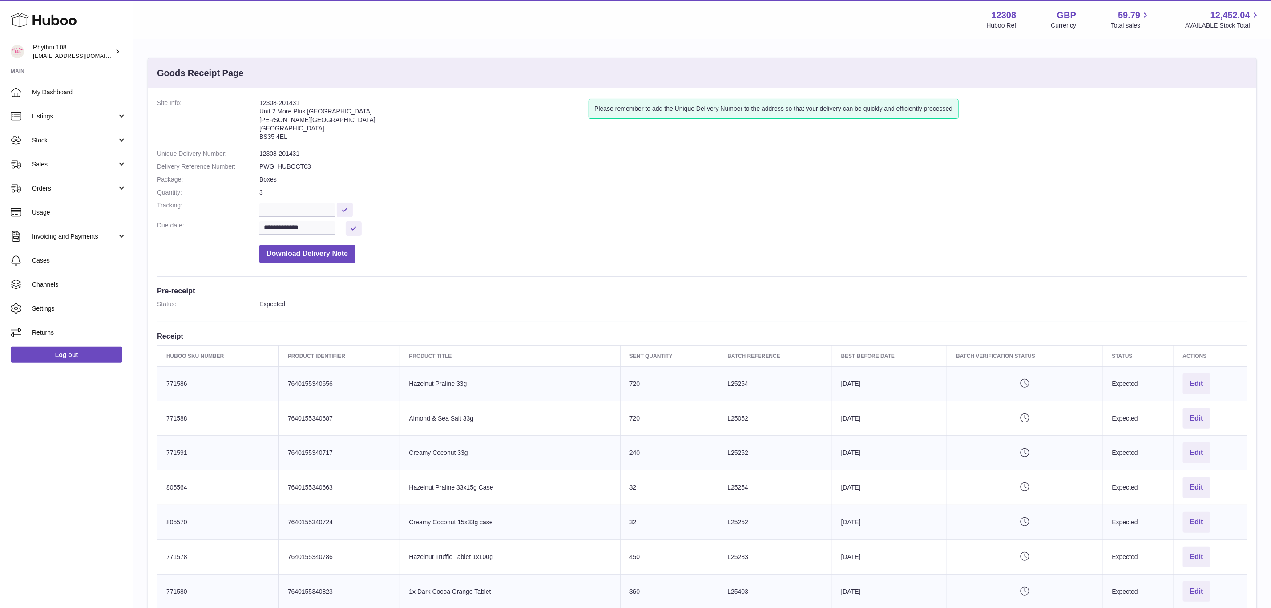
drag, startPoint x: 320, startPoint y: 100, endPoint x: 251, endPoint y: 106, distance: 68.3
click at [251, 106] on dl "**********" at bounding box center [702, 183] width 1091 height 169
copy dl "12308-201431"
click at [278, 106] on address "12308-201431 Unit 2 More Plus Central Park Hudson Ave Severn Beach BS35 4EL" at bounding box center [423, 122] width 329 height 46
drag, startPoint x: 299, startPoint y: 101, endPoint x: 247, endPoint y: 101, distance: 52.5
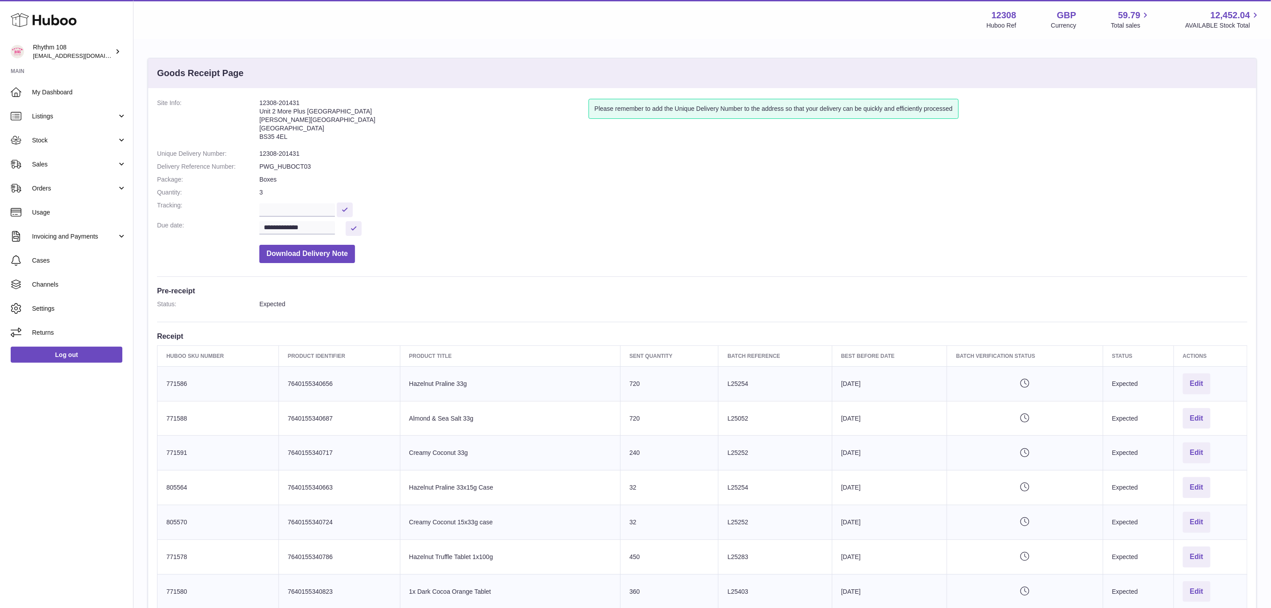
click at [247, 101] on dl "**********" at bounding box center [702, 183] width 1091 height 169
copy dl "12308-201431"
click at [54, 254] on link "Cases" at bounding box center [66, 260] width 133 height 24
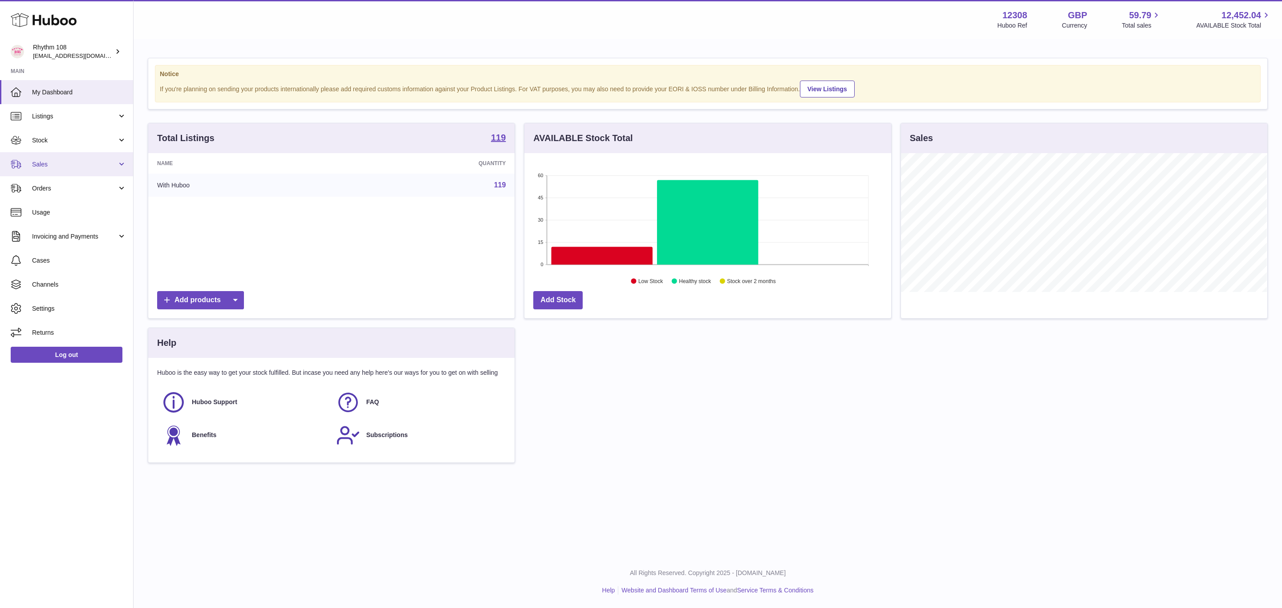
scroll to position [139, 366]
click at [63, 136] on span "Stock" at bounding box center [74, 140] width 85 height 8
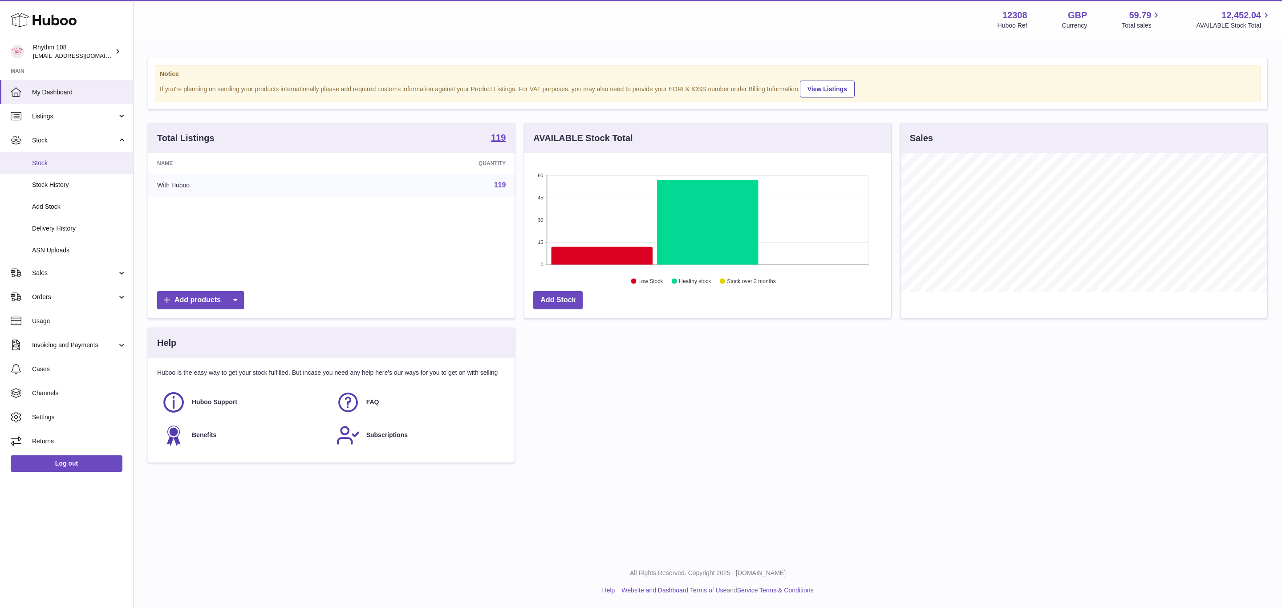
click at [63, 162] on span "Stock" at bounding box center [79, 163] width 94 height 8
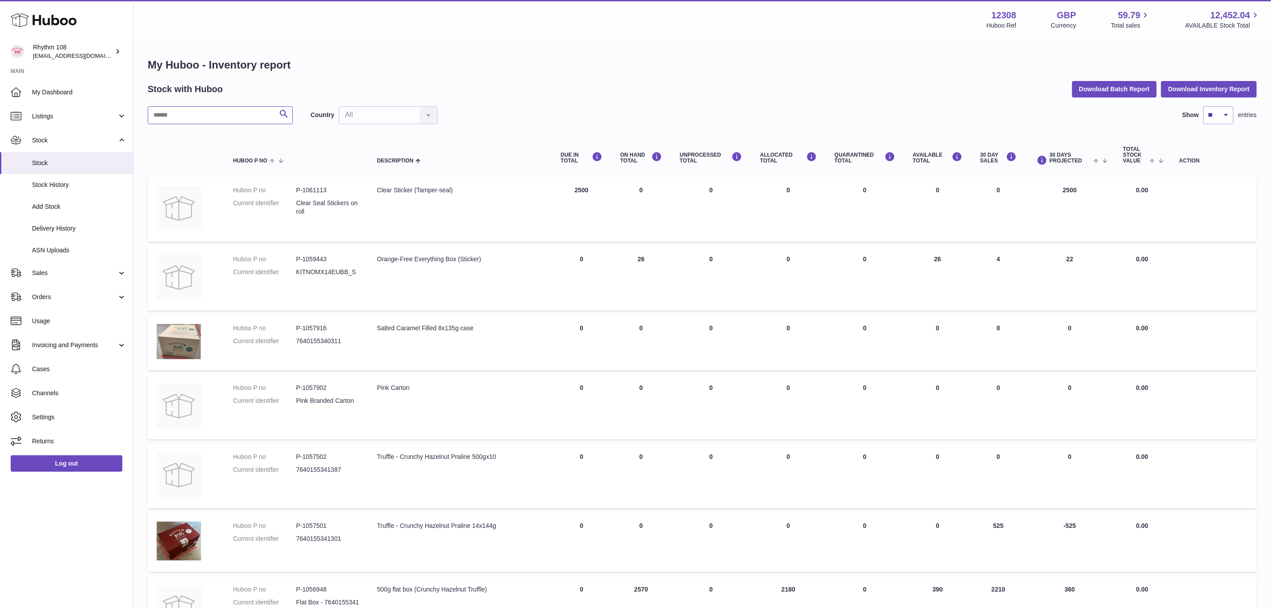
click at [203, 116] on input "text" at bounding box center [220, 115] width 145 height 18
type input "**"
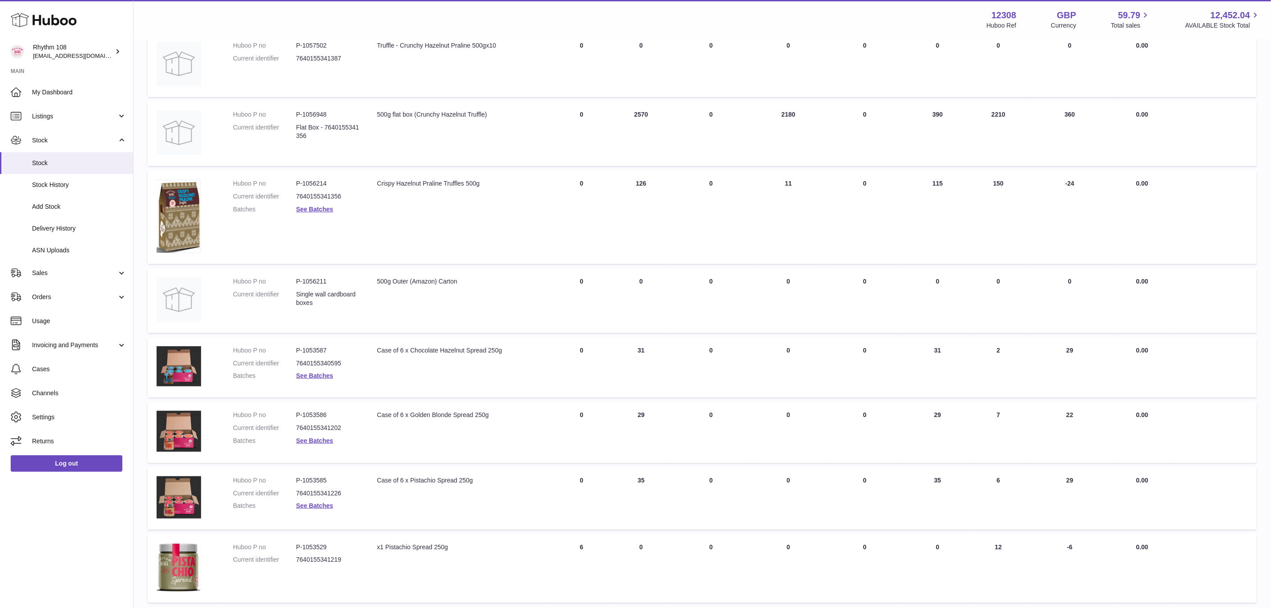
scroll to position [334, 0]
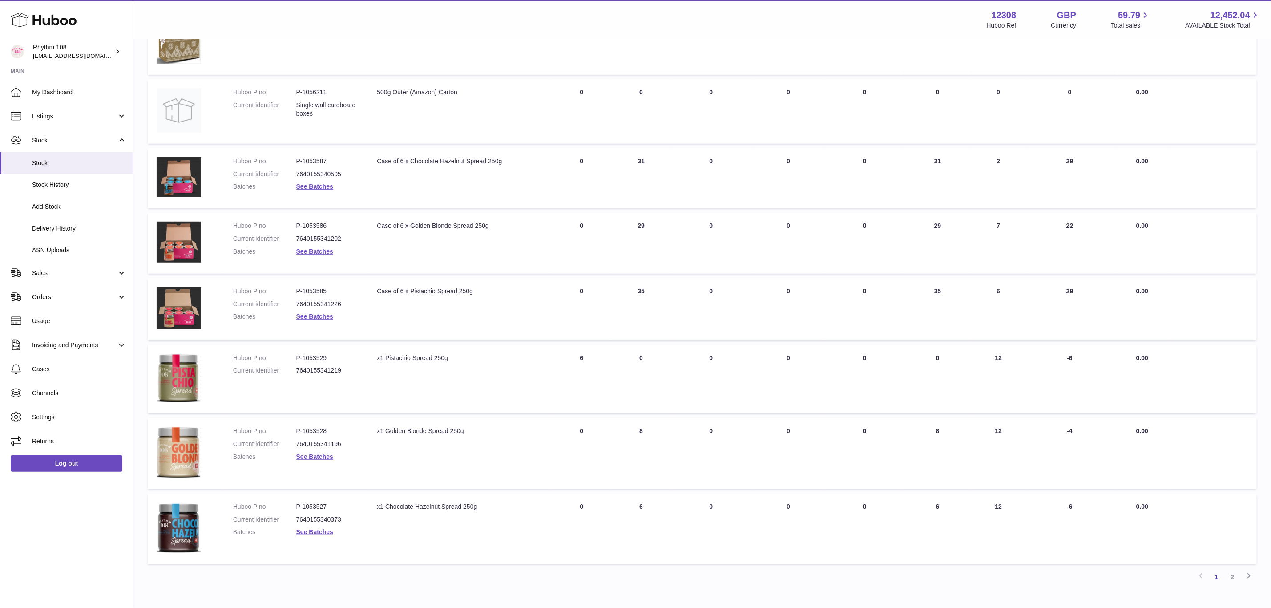
click at [1235, 573] on link "2" at bounding box center [1233, 577] width 16 height 16
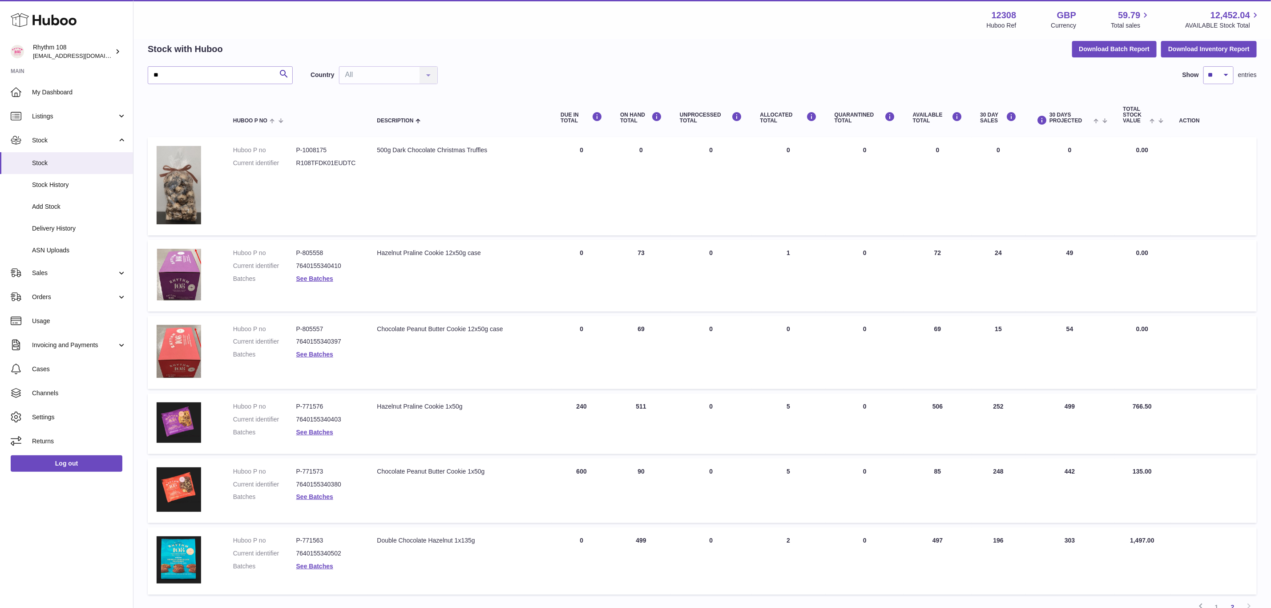
scroll to position [107, 0]
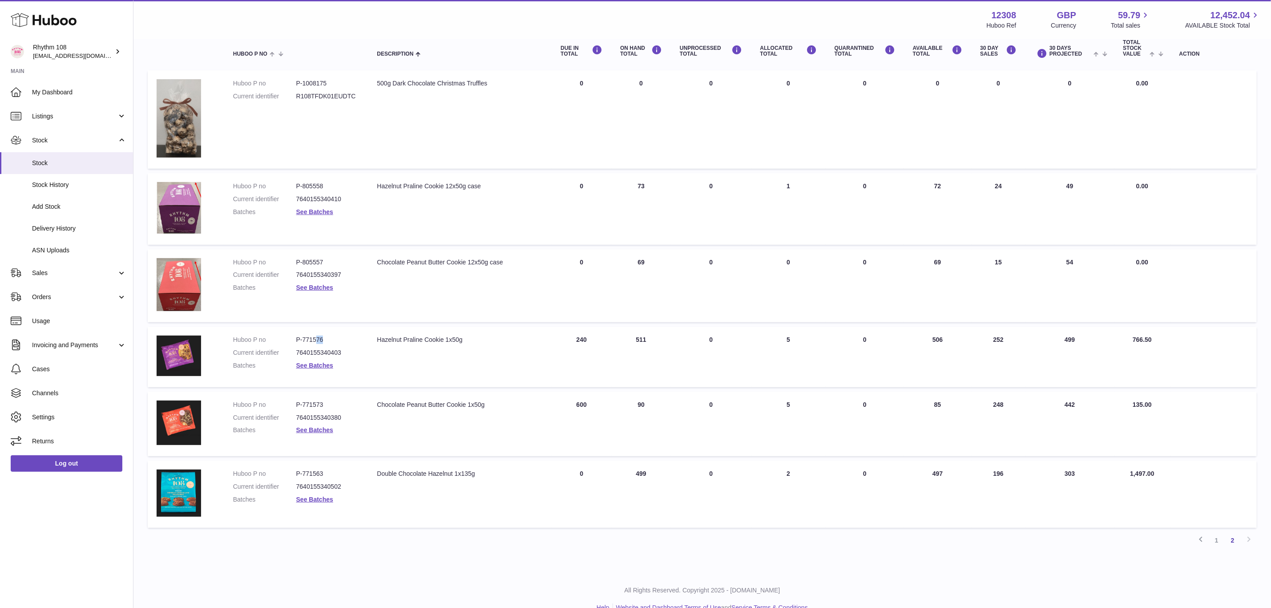
drag, startPoint x: 325, startPoint y: 337, endPoint x: 318, endPoint y: 337, distance: 7.1
click at [318, 337] on dd "P-771576" at bounding box center [327, 340] width 63 height 8
drag, startPoint x: 312, startPoint y: 402, endPoint x: 292, endPoint y: 405, distance: 20.1
click at [292, 405] on dl "Huboo P no P-771573 Current identifier 7640155340380 Batches See Batches" at bounding box center [296, 420] width 126 height 39
copy dl "P-771573"
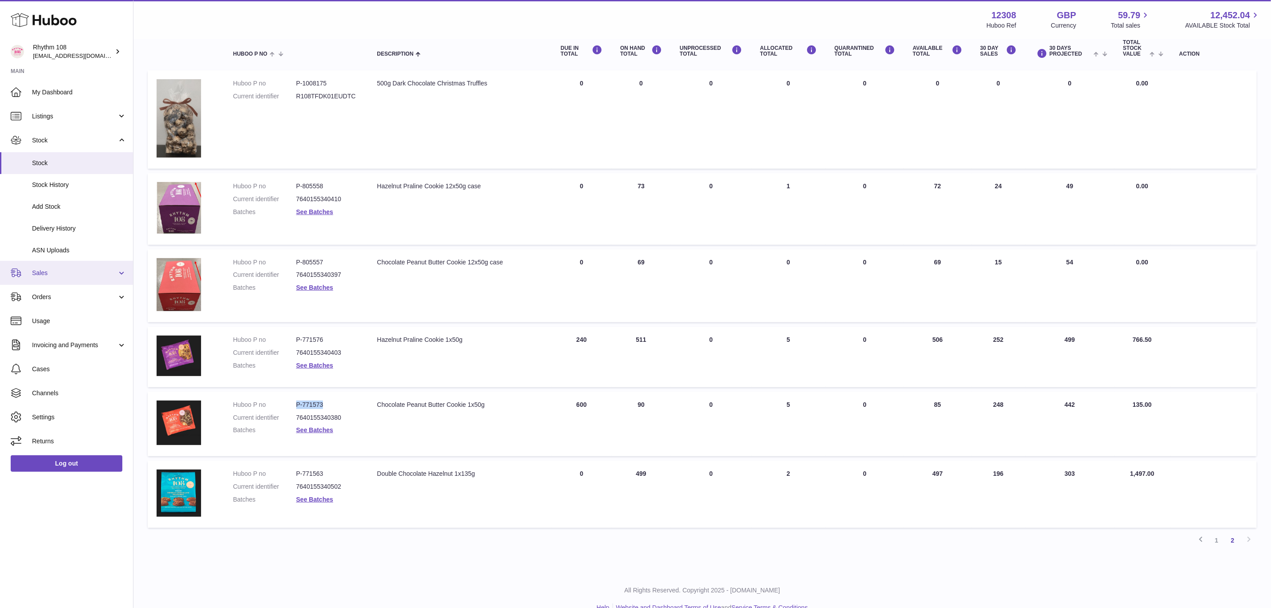
click at [43, 279] on link "Sales" at bounding box center [66, 273] width 133 height 24
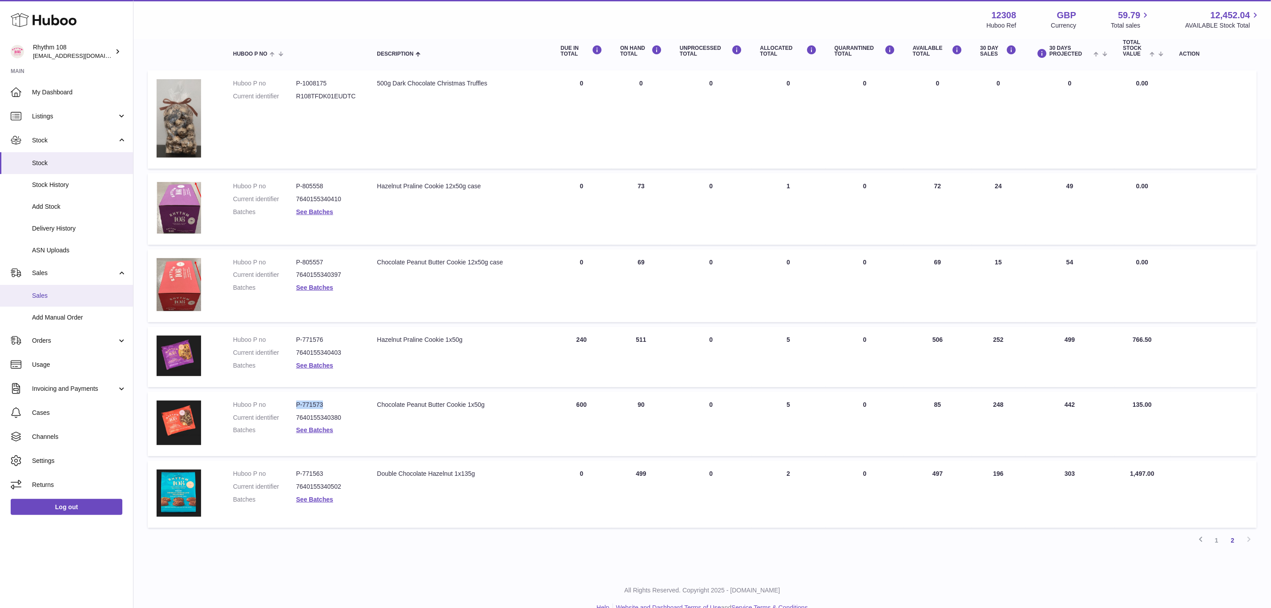
click at [51, 296] on span "Sales" at bounding box center [79, 295] width 94 height 8
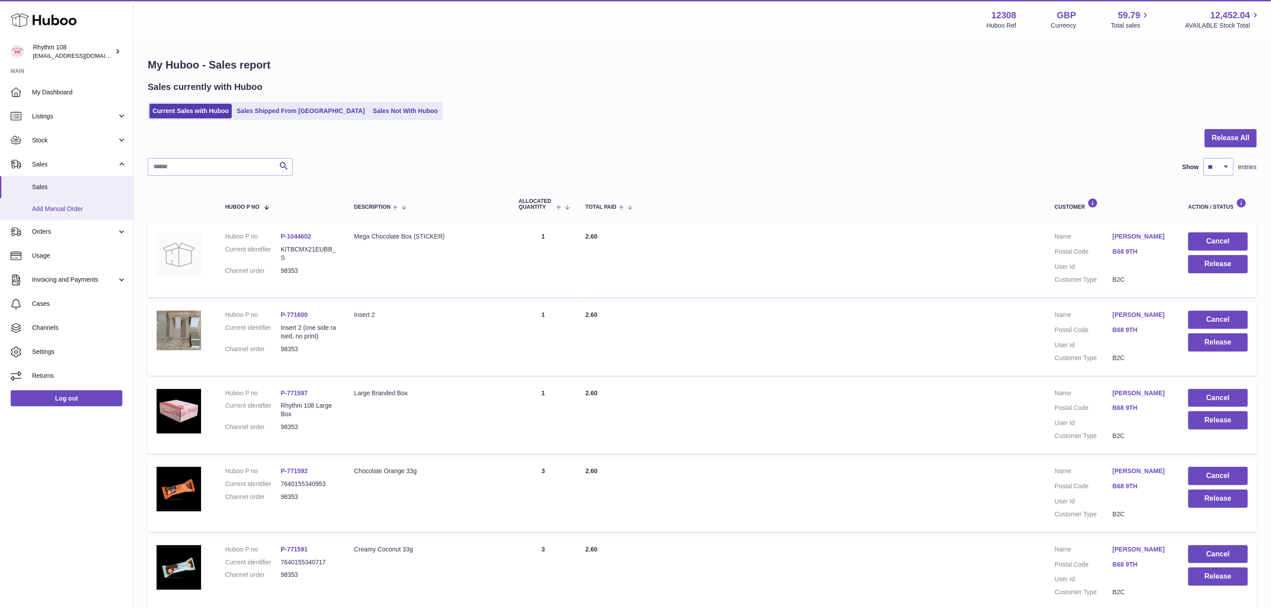
click at [49, 213] on span "Add Manual Order" at bounding box center [79, 209] width 94 height 8
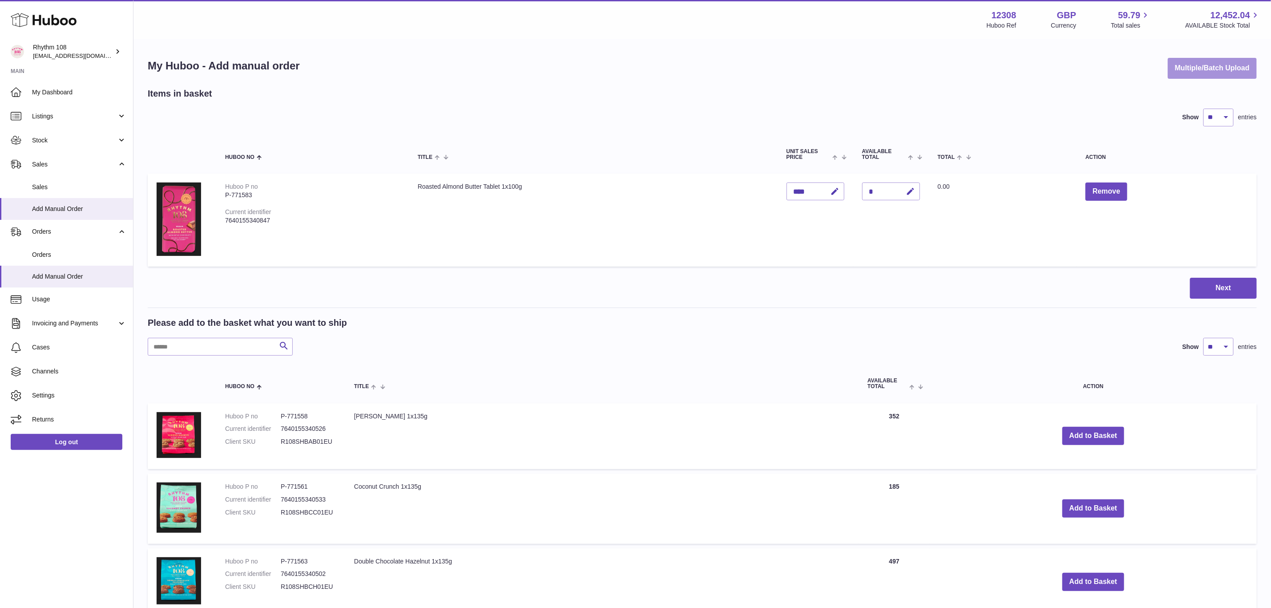
click at [1213, 64] on button "Multiple/Batch Upload" at bounding box center [1212, 68] width 89 height 21
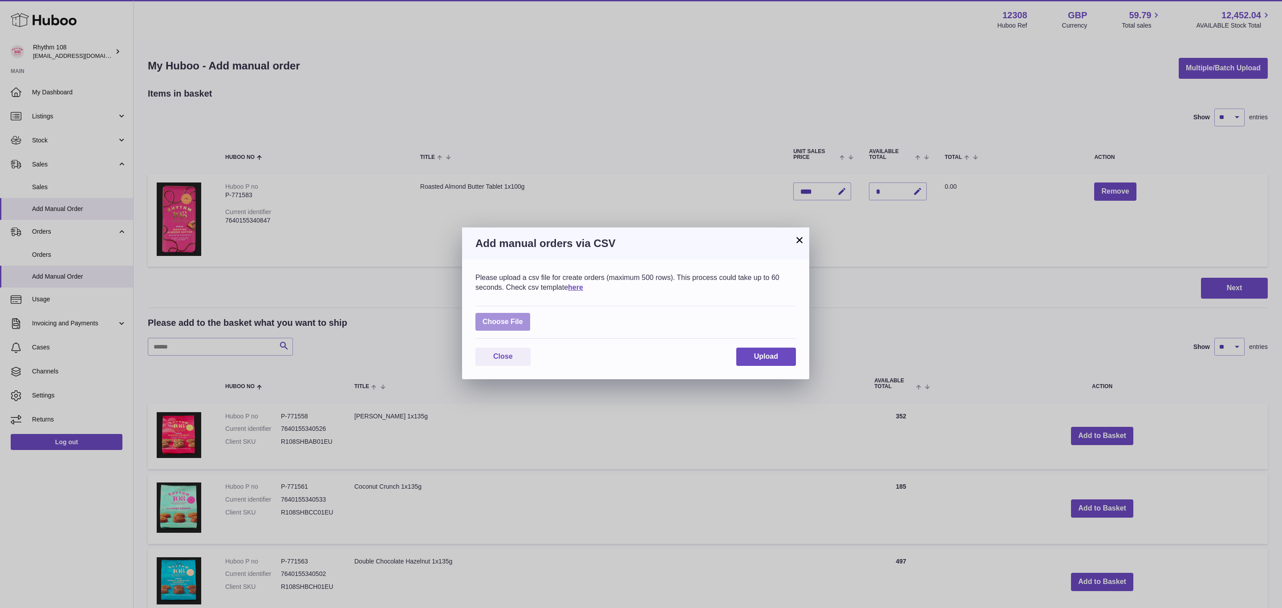
click at [514, 320] on label at bounding box center [502, 322] width 55 height 18
click at [523, 318] on input "file" at bounding box center [523, 317] width 0 height 0
type input "**********"
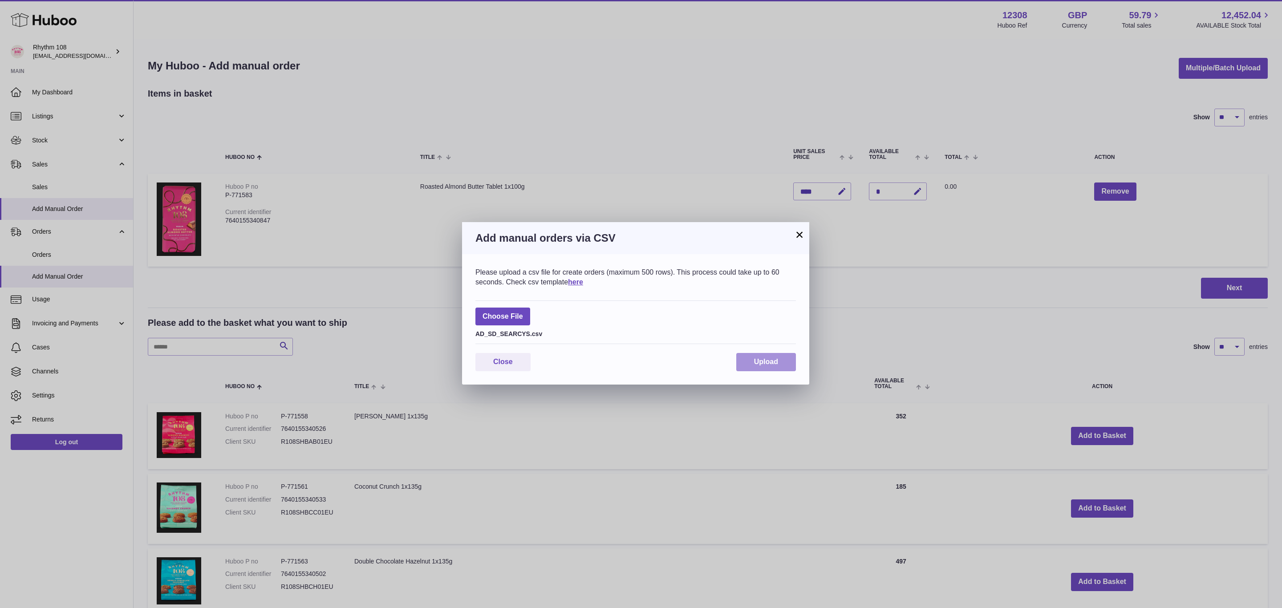
click at [748, 363] on button "Upload" at bounding box center [766, 362] width 60 height 18
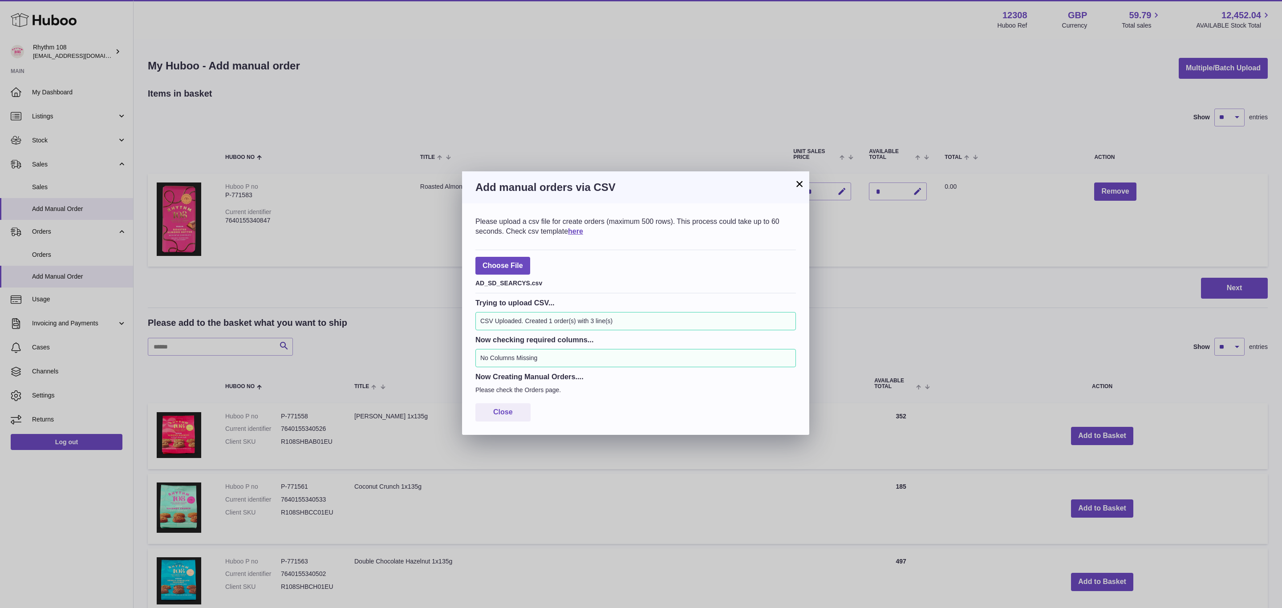
click at [797, 182] on button "×" at bounding box center [799, 183] width 11 height 11
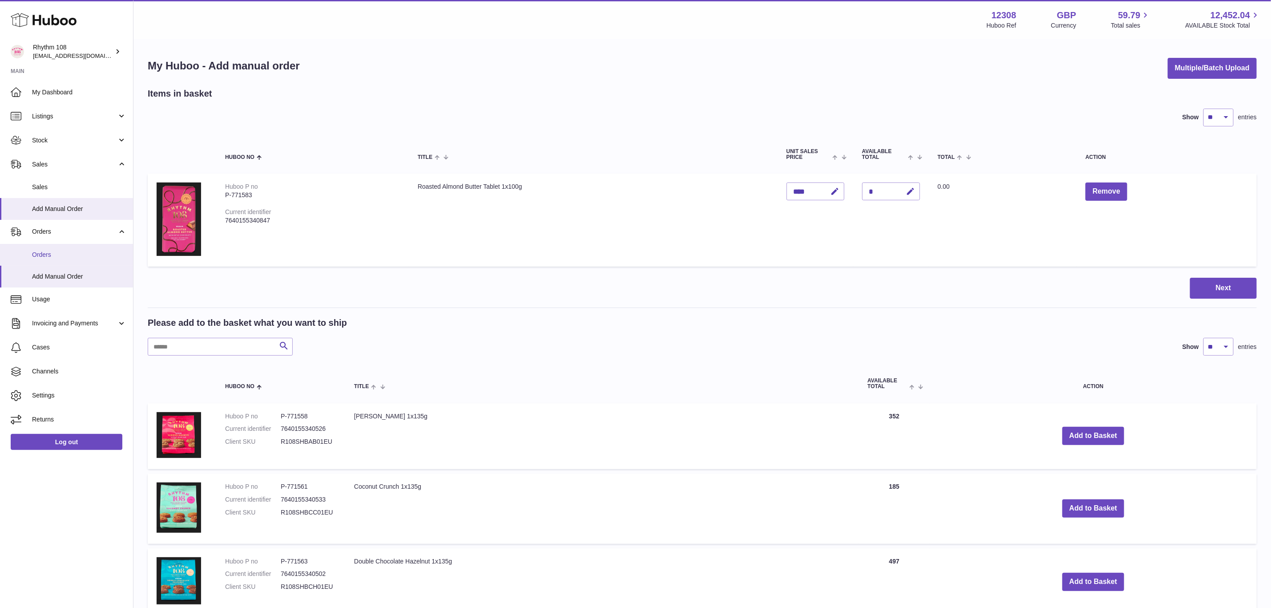
click at [58, 261] on link "Orders" at bounding box center [66, 255] width 133 height 22
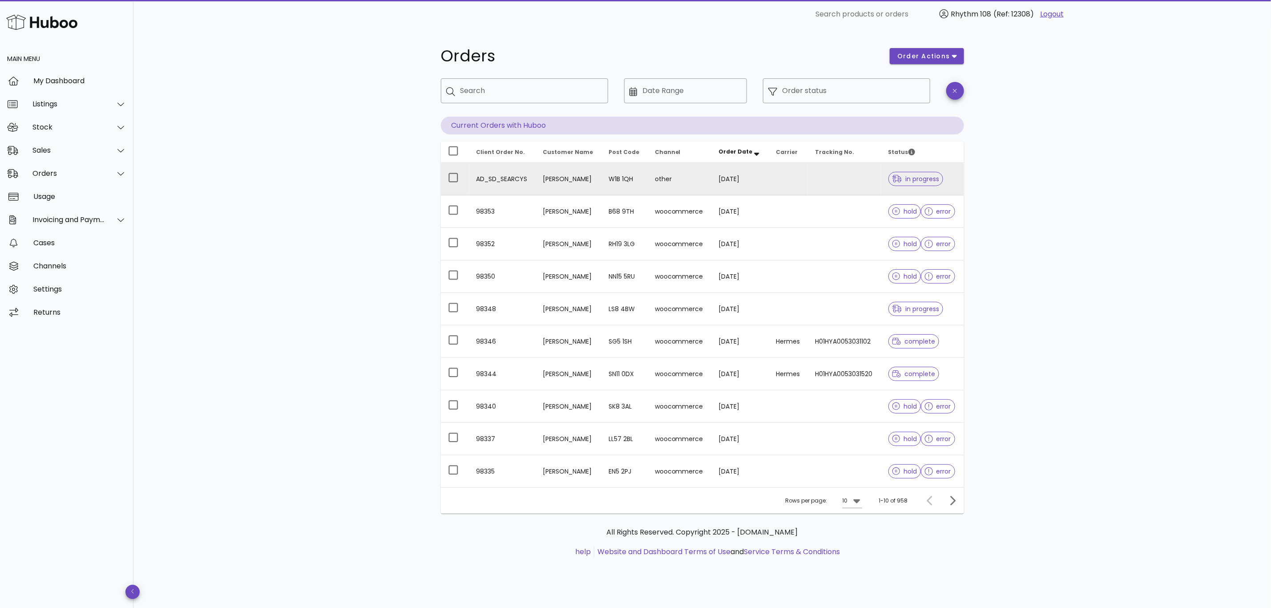
click at [579, 178] on td "[PERSON_NAME]" at bounding box center [569, 179] width 66 height 32
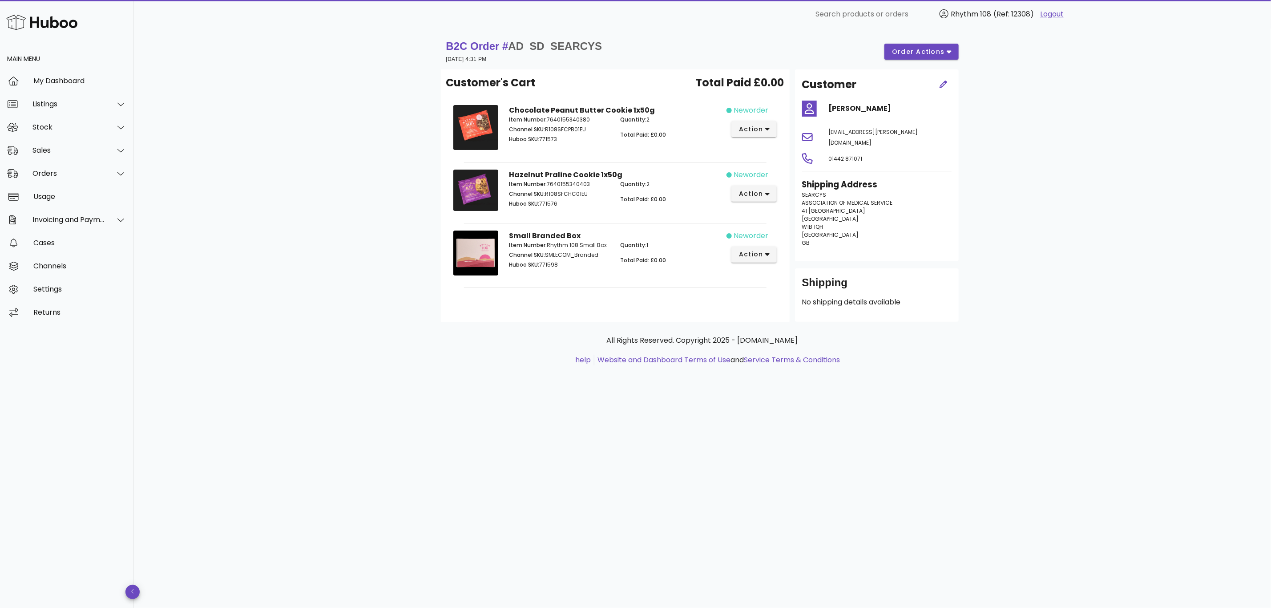
click at [991, 384] on div "B2C Order # AD_SD_SEARCYS [DATE] 4:31 PM order actions Customer's Cart Total Pa…" at bounding box center [703, 317] width 1138 height 579
click at [475, 366] on div "All Rights Reserved. Copyright 2025 - [DOMAIN_NAME] help Website and Dashboard …" at bounding box center [702, 355] width 523 height 67
click at [45, 153] on div "Sales" at bounding box center [68, 150] width 73 height 8
click at [48, 171] on div "Sales" at bounding box center [79, 172] width 94 height 8
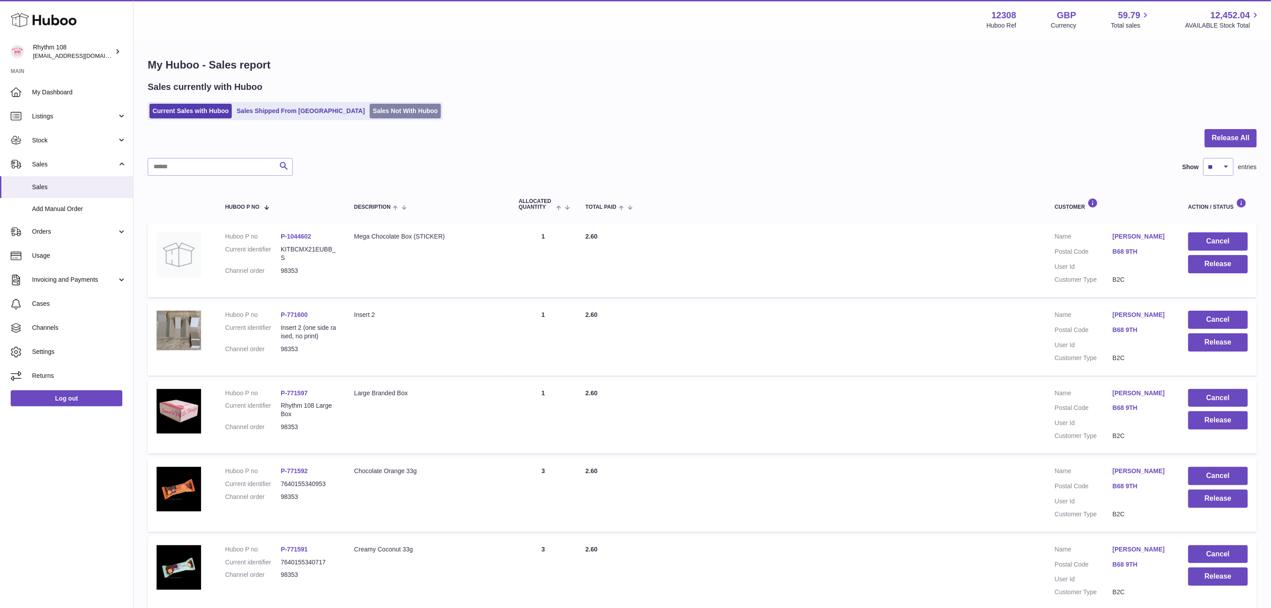
click at [370, 112] on link "Sales Not With Huboo" at bounding box center [405, 111] width 71 height 15
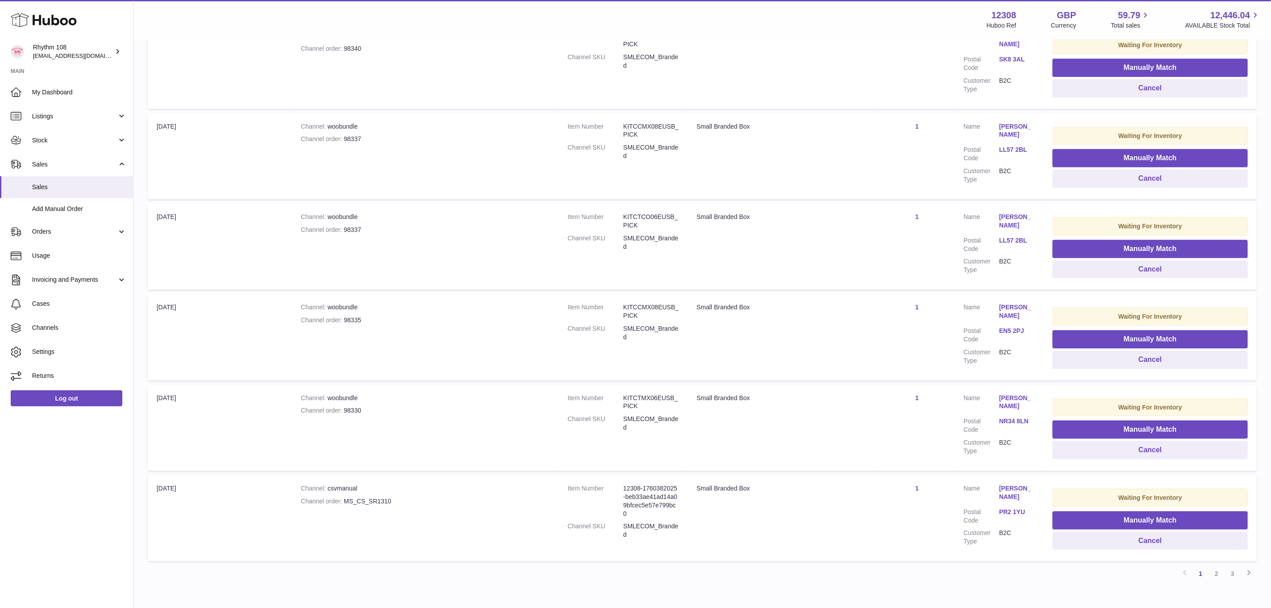
scroll to position [617, 0]
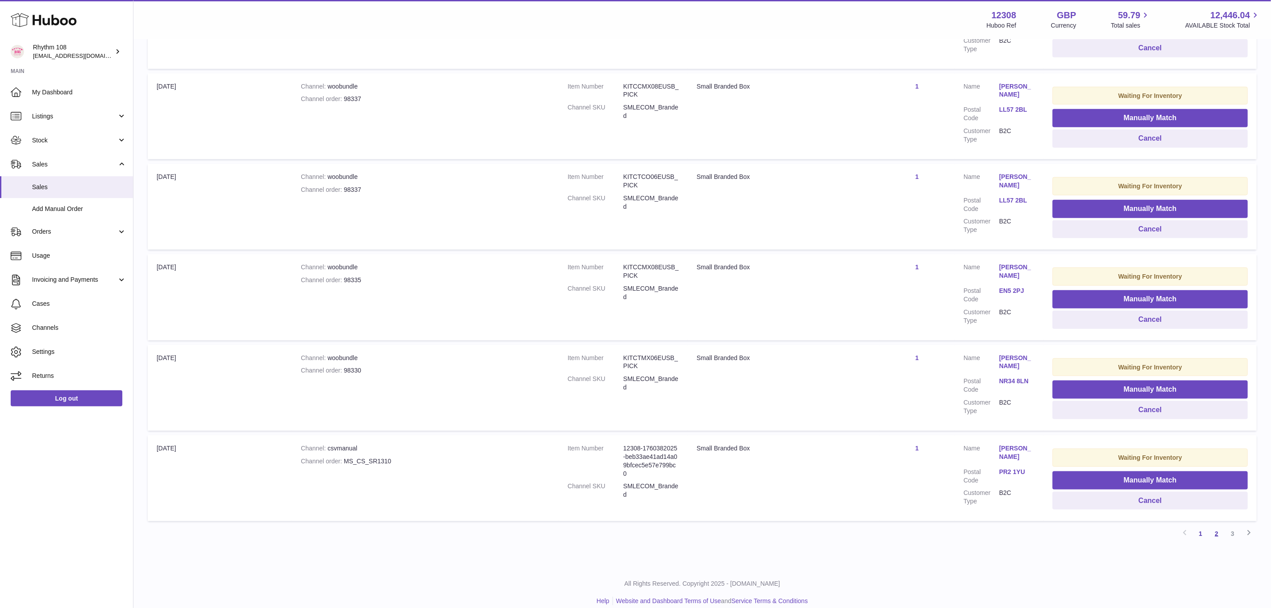
click at [1216, 526] on link "2" at bounding box center [1217, 534] width 16 height 16
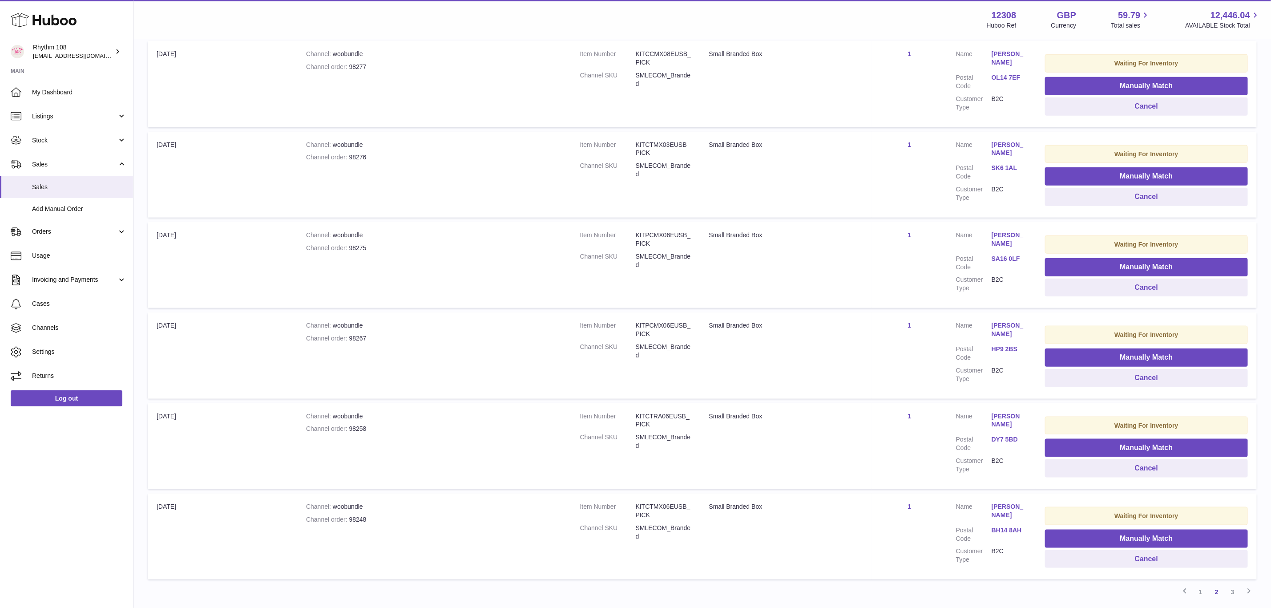
scroll to position [619, 0]
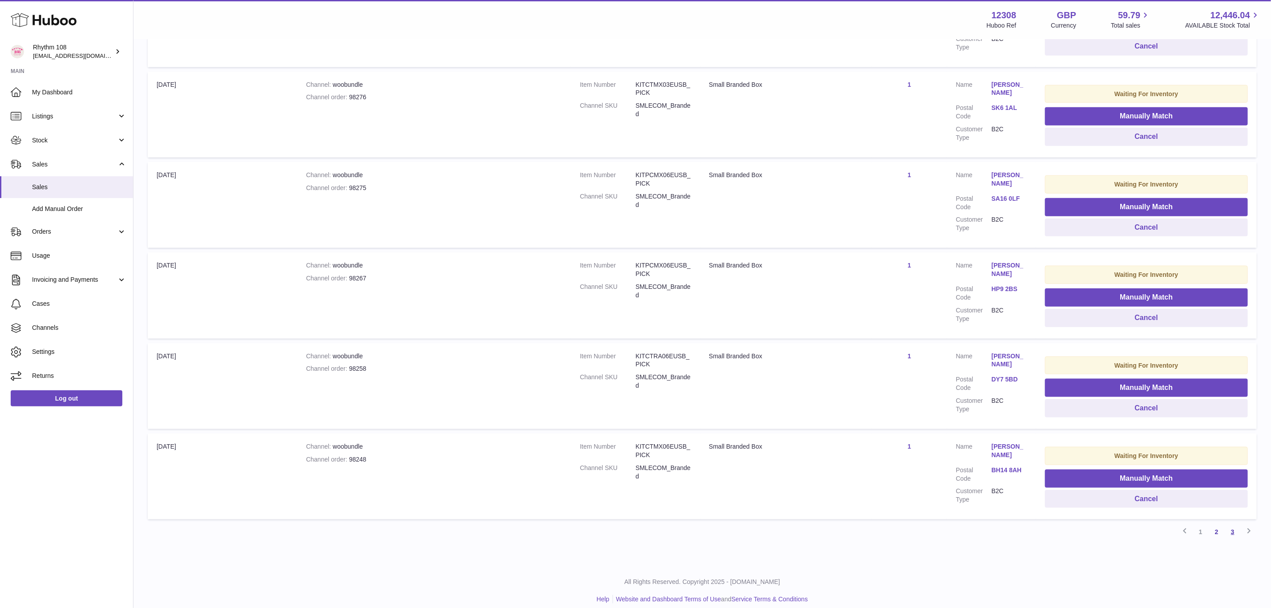
click at [1231, 524] on link "3" at bounding box center [1233, 532] width 16 height 16
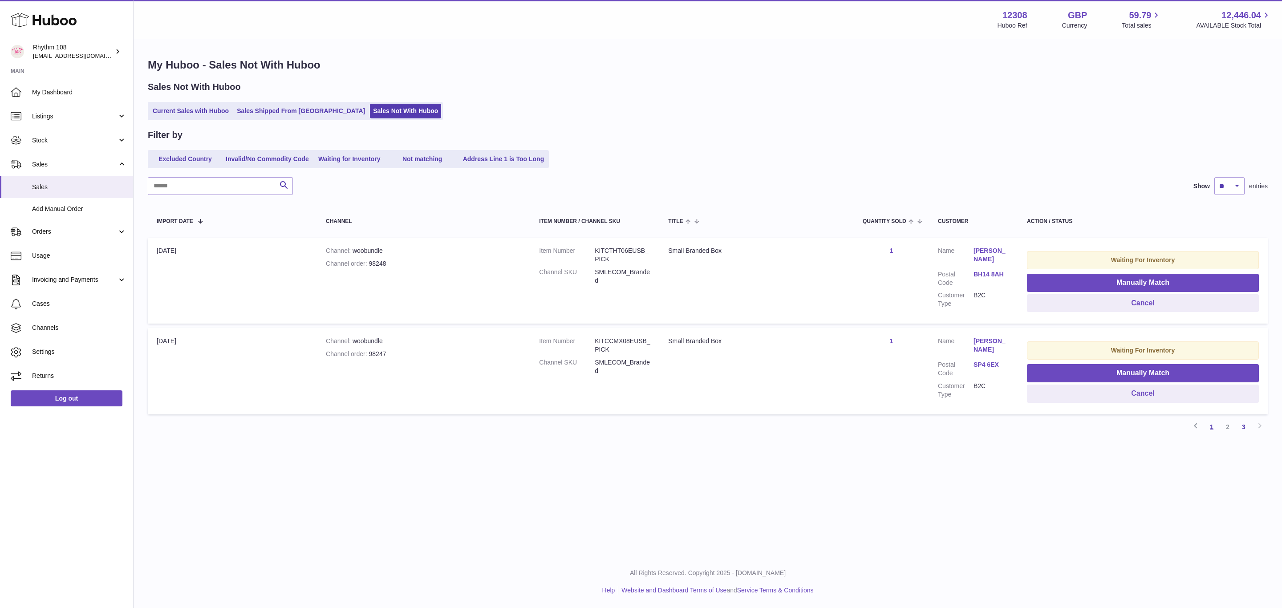
click at [1213, 429] on link "1" at bounding box center [1211, 427] width 16 height 16
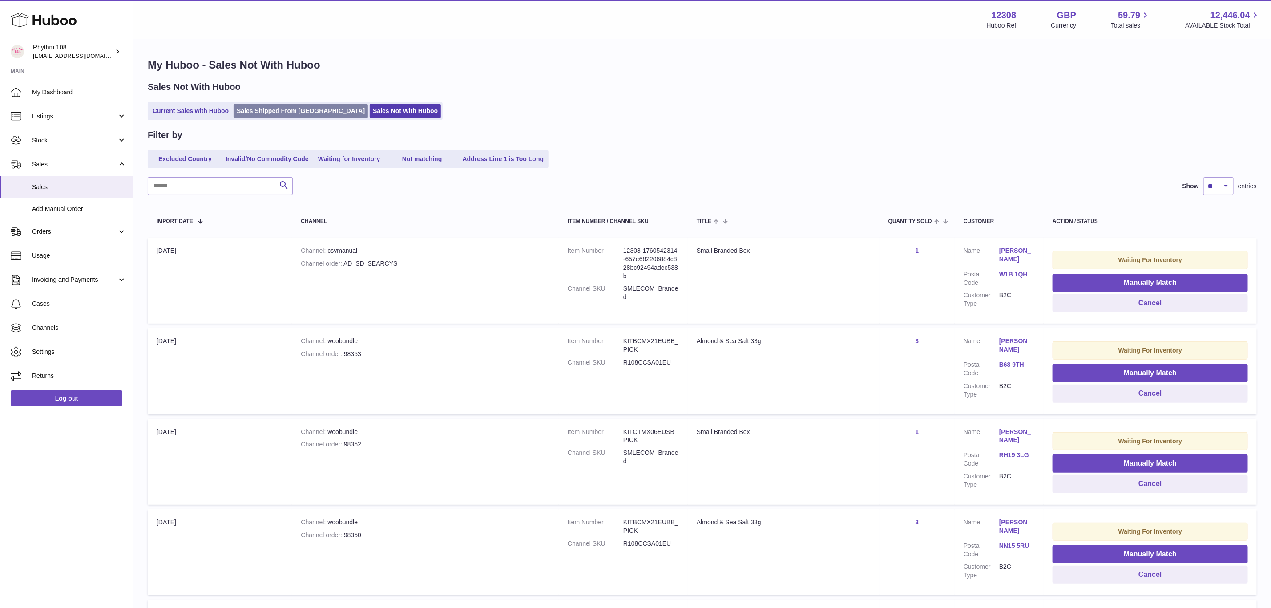
click at [271, 115] on link "Sales Shipped From Huboo" at bounding box center [301, 111] width 134 height 15
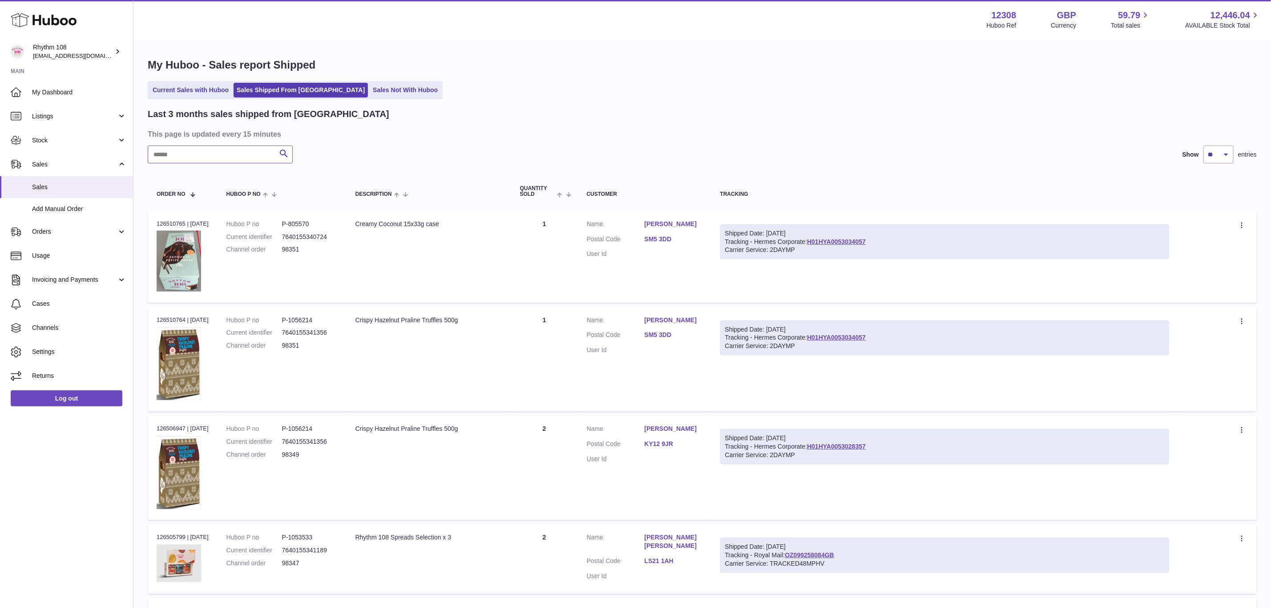
click at [212, 160] on input "text" at bounding box center [220, 155] width 145 height 18
paste input "*****"
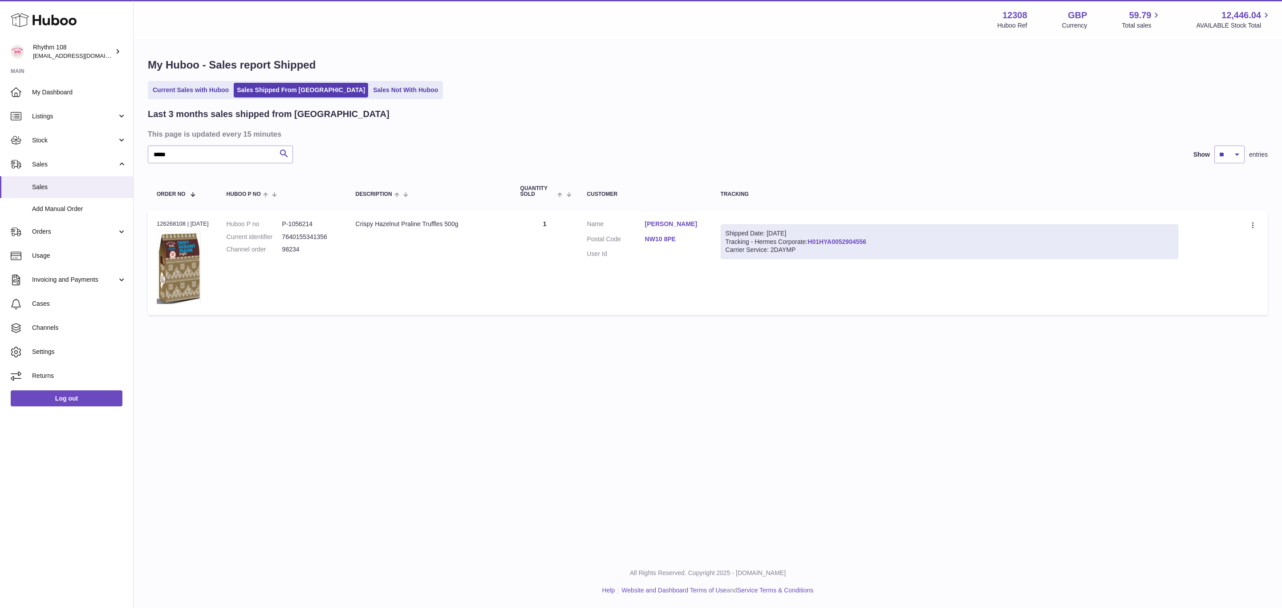
click at [847, 238] on link "H01HYA0052904556" at bounding box center [836, 241] width 59 height 7
drag, startPoint x: 214, startPoint y: 160, endPoint x: 115, endPoint y: 153, distance: 98.6
click at [115, 153] on div "Huboo Rhythm 108 orders@rhythm108.com Main My Dashboard Listings Not with Huboo…" at bounding box center [641, 304] width 1282 height 608
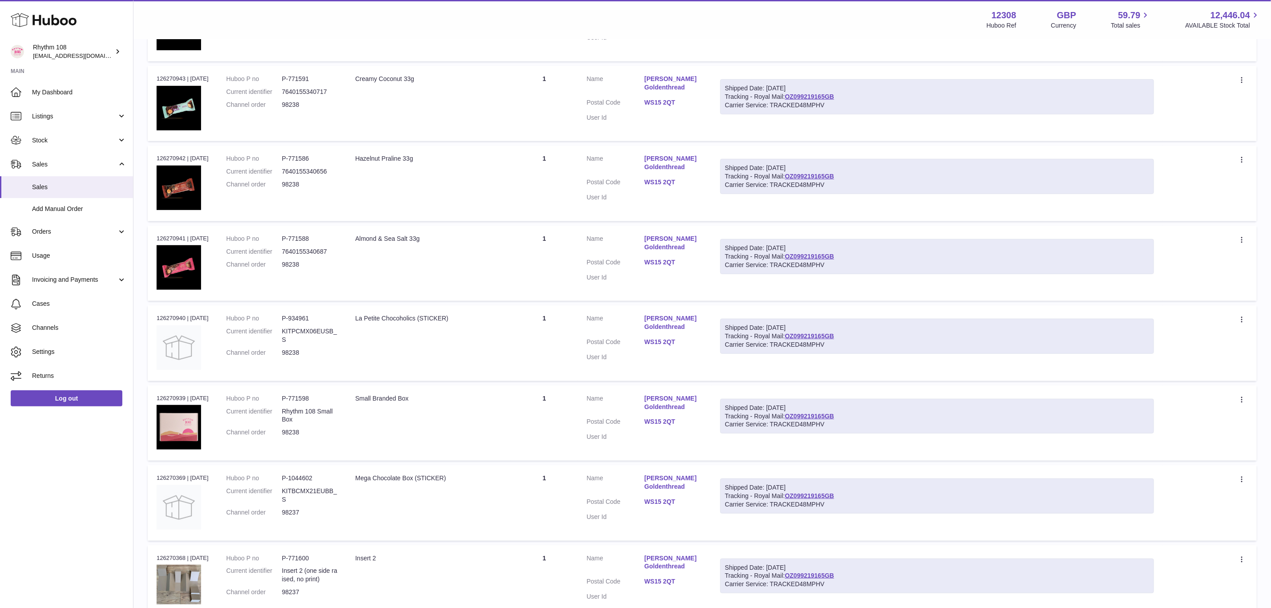
scroll to position [348, 0]
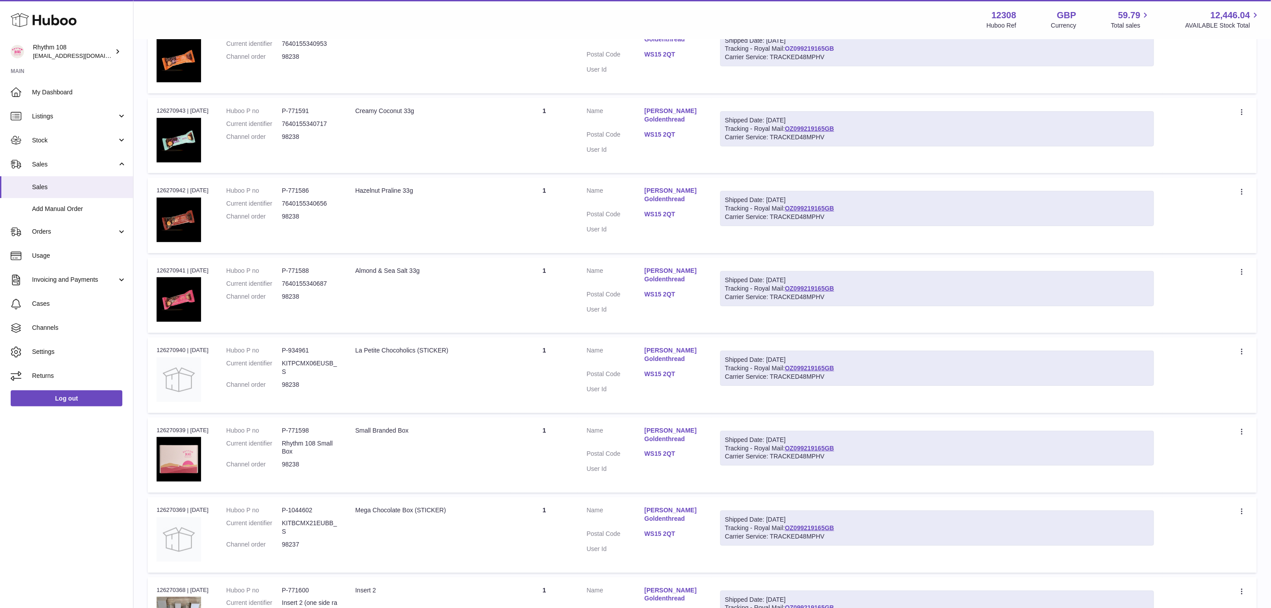
click at [803, 45] on link "OZ099219165GB" at bounding box center [809, 48] width 49 height 7
click at [810, 441] on div "Shipped Date: 11th Oct 2025 Tracking - Royal Mail: OZ099219165GB Carrier Servic…" at bounding box center [937, 448] width 434 height 35
click at [813, 445] on link "OZ099219165GB" at bounding box center [809, 448] width 49 height 7
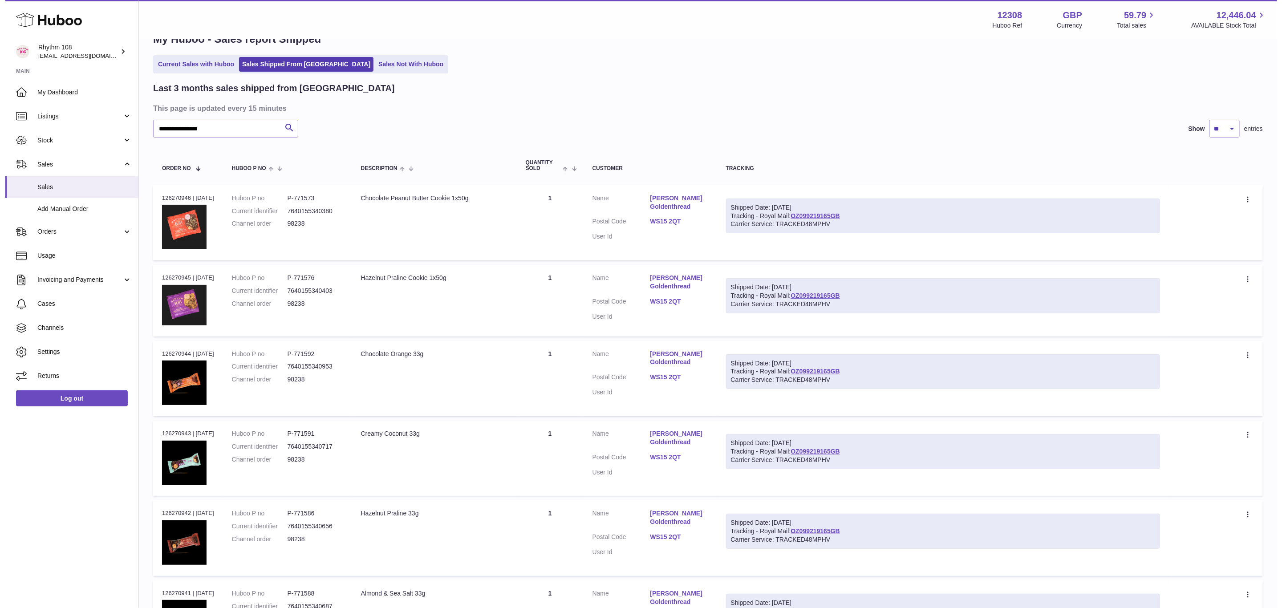
scroll to position [0, 0]
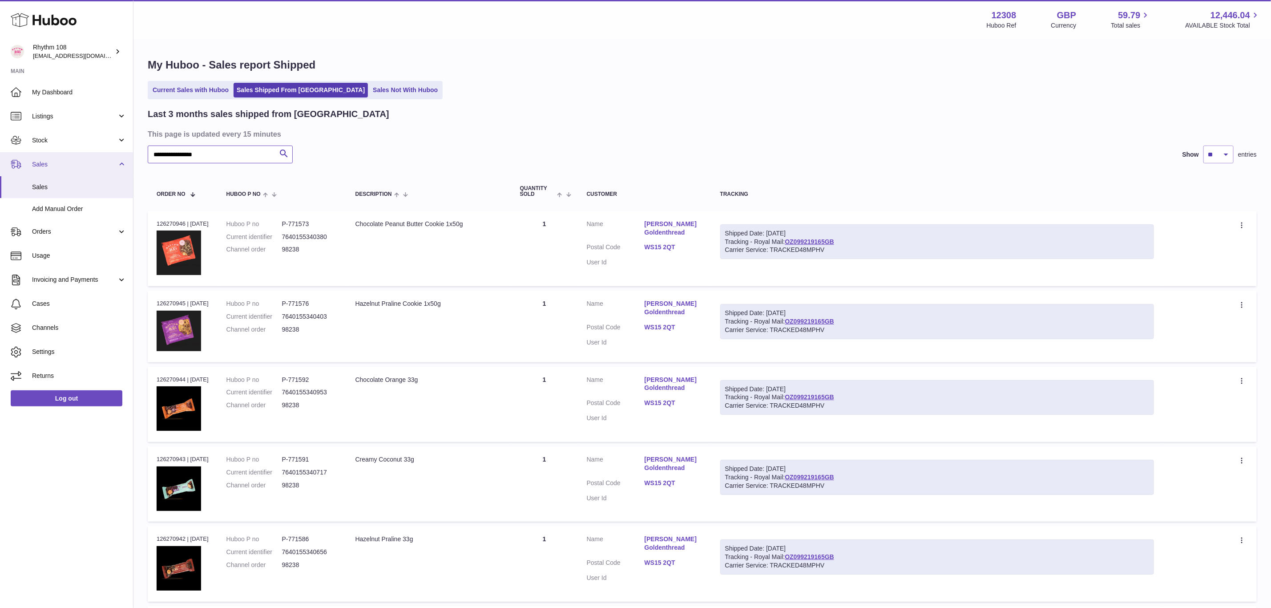
drag, startPoint x: 240, startPoint y: 151, endPoint x: 77, endPoint y: 154, distance: 163.8
click at [77, 154] on div "**********" at bounding box center [635, 546] width 1271 height 1093
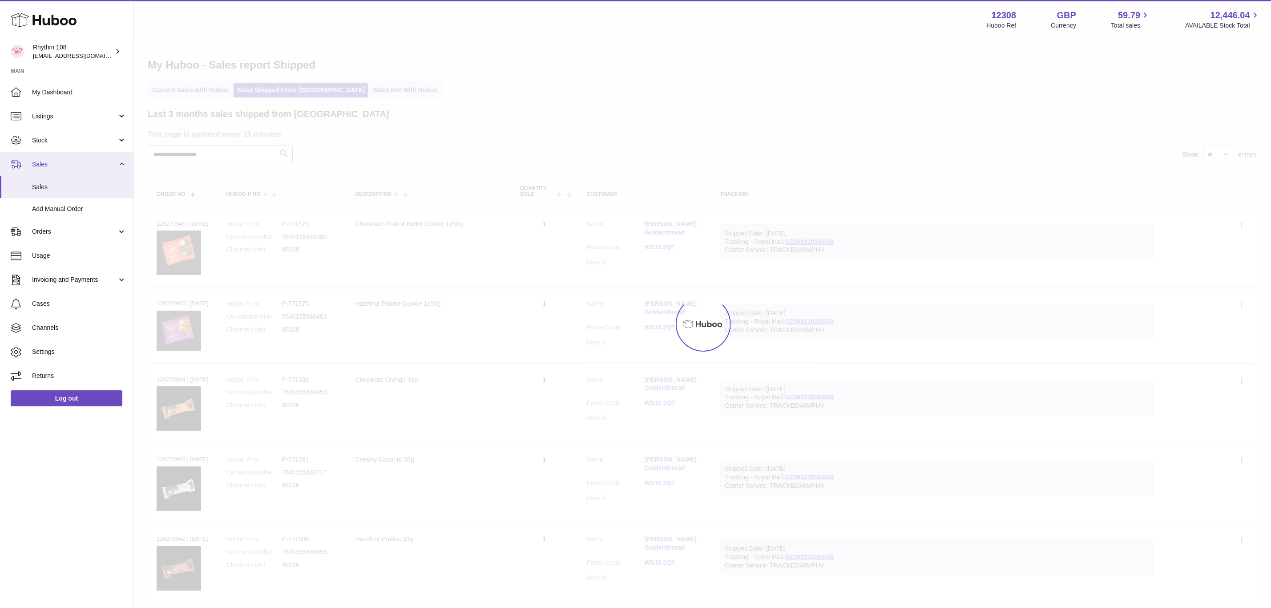
type input "**********"
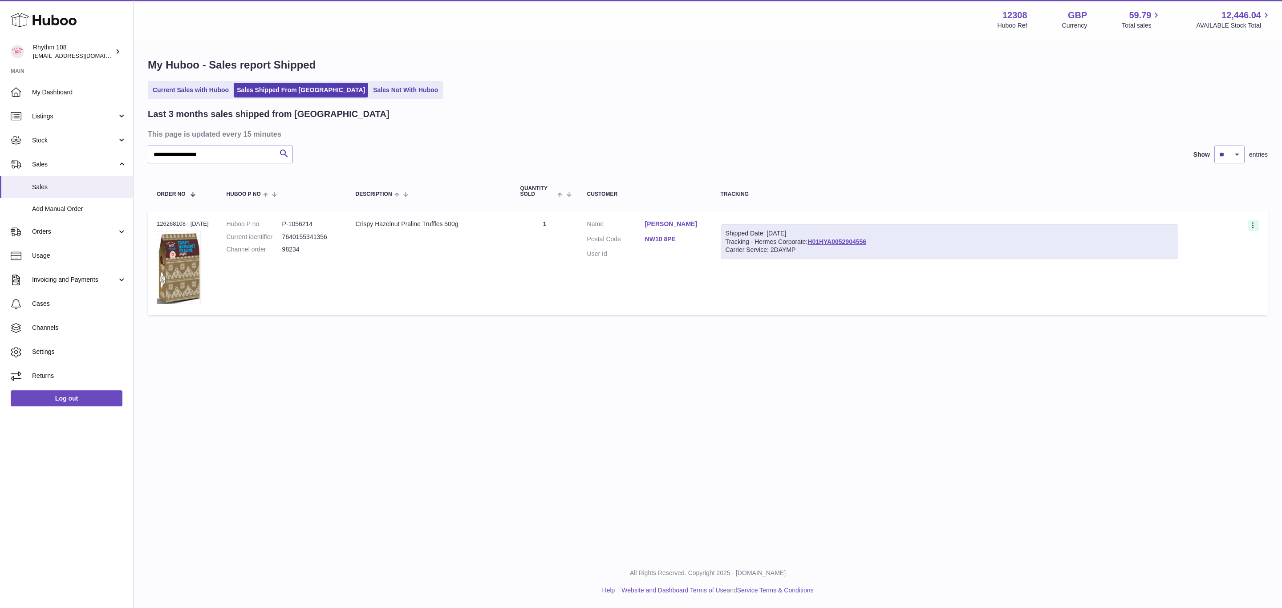
click at [1253, 223] on icon at bounding box center [1252, 225] width 1 height 6
click at [1240, 257] on li "Duplicate Order" at bounding box center [1214, 264] width 89 height 19
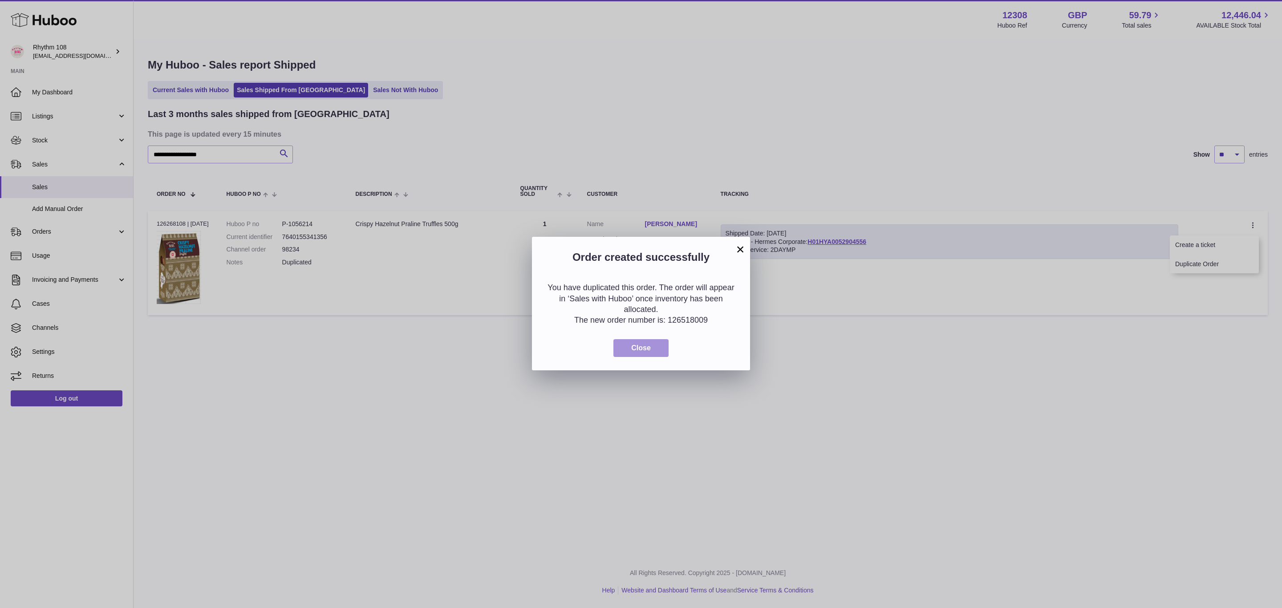
click at [642, 356] on button "Close" at bounding box center [640, 348] width 55 height 18
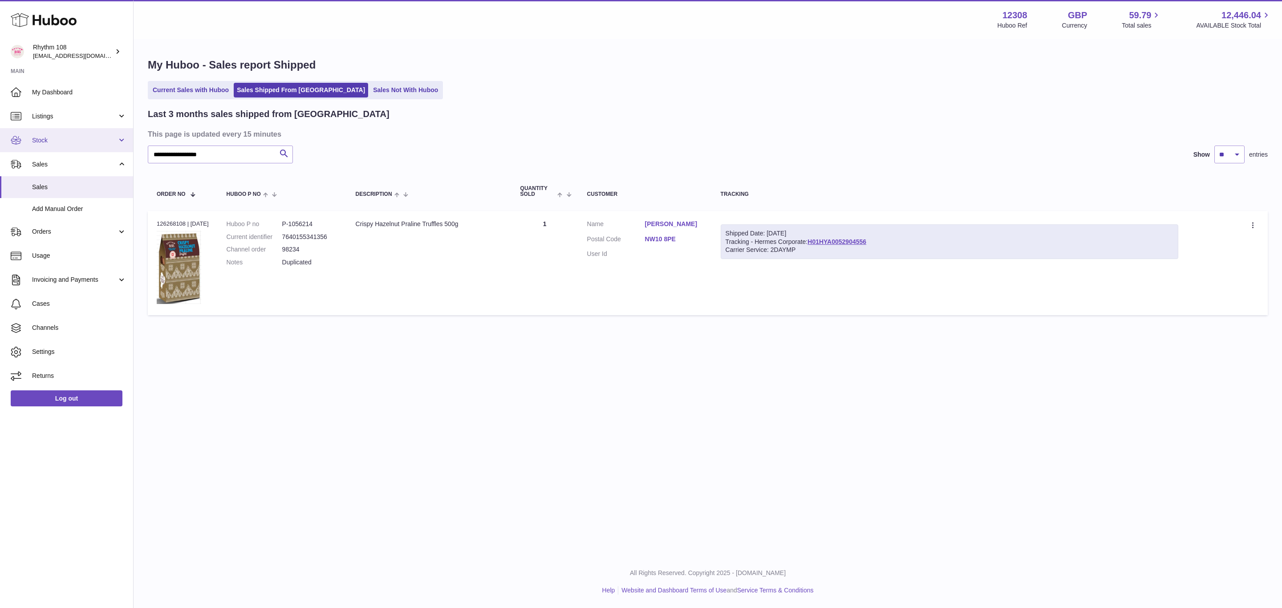
click at [43, 135] on link "Stock" at bounding box center [66, 140] width 133 height 24
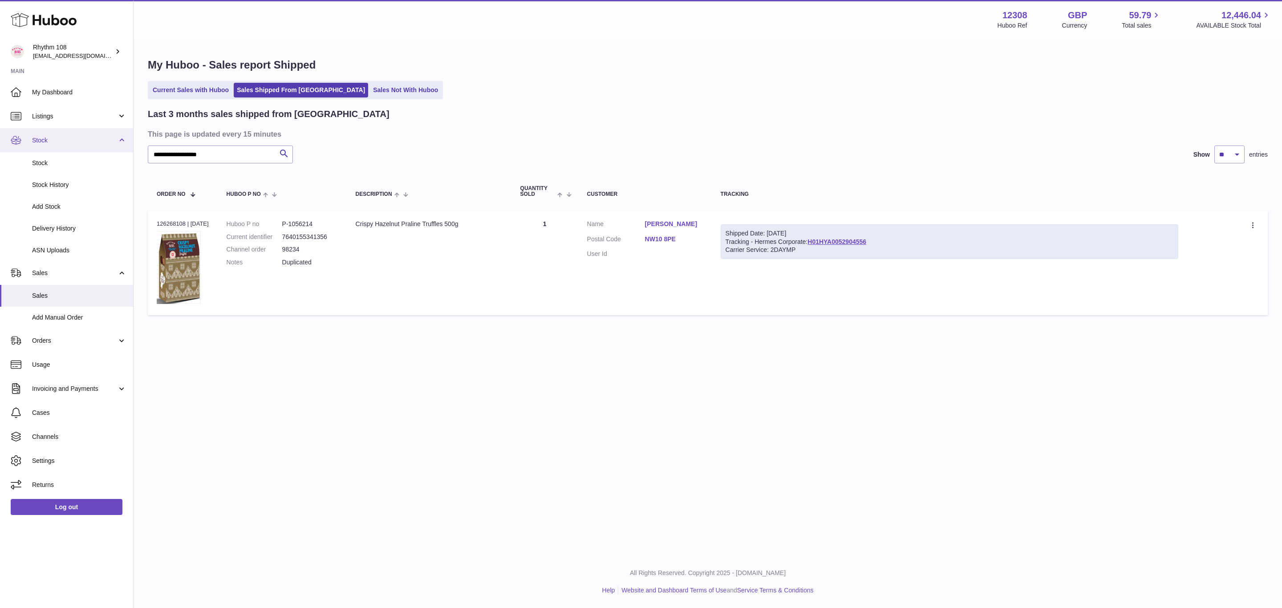
click at [40, 138] on span "Stock" at bounding box center [74, 140] width 85 height 8
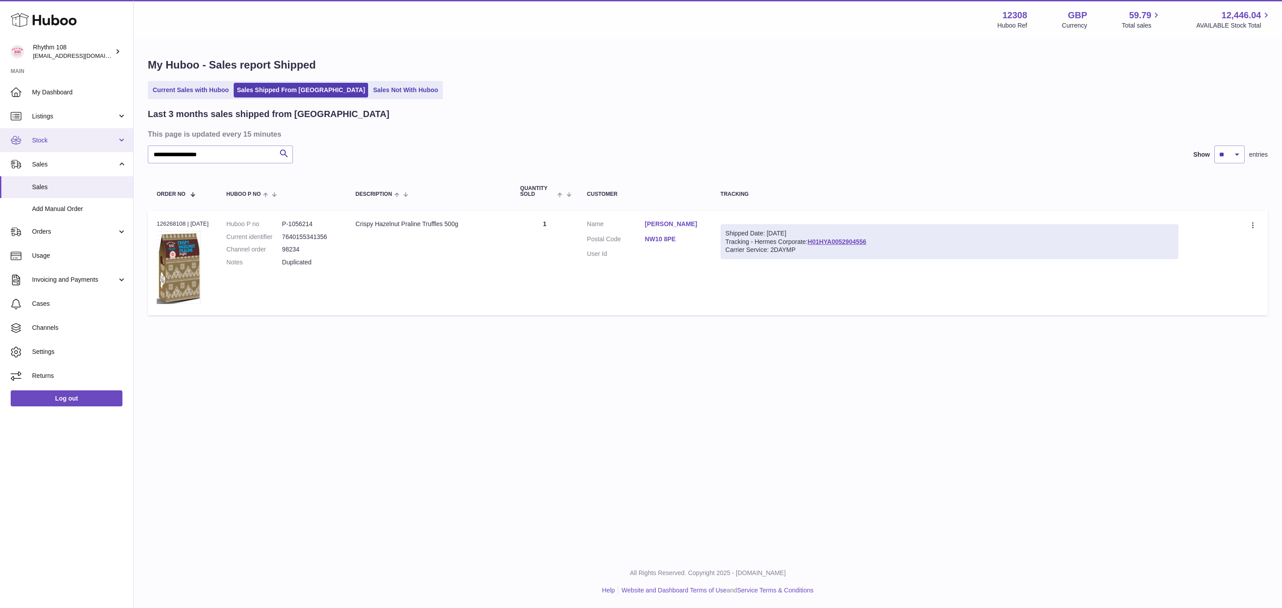
click at [40, 138] on span "Stock" at bounding box center [74, 140] width 85 height 8
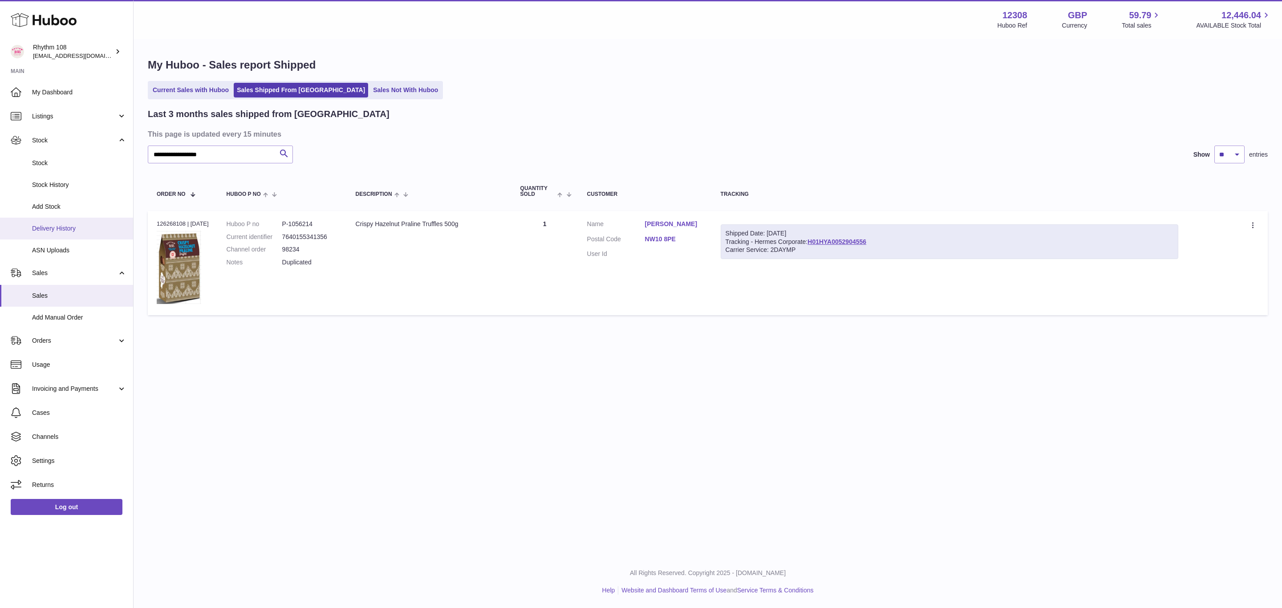
click at [47, 222] on link "Delivery History" at bounding box center [66, 229] width 133 height 22
